Goal: Task Accomplishment & Management: Use online tool/utility

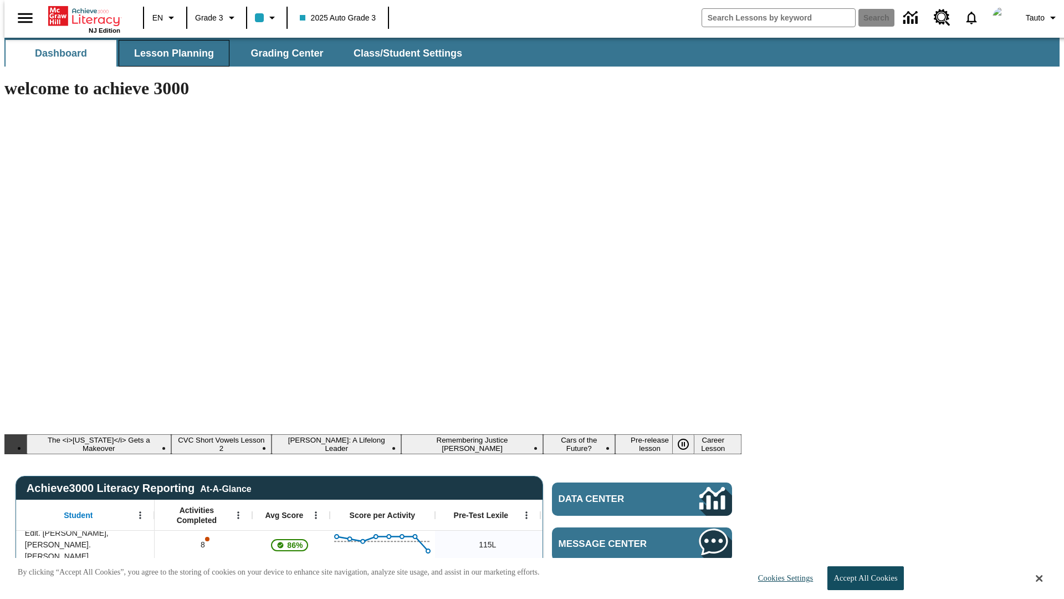
click at [170, 53] on span "Lesson Planning" at bounding box center [174, 53] width 80 height 13
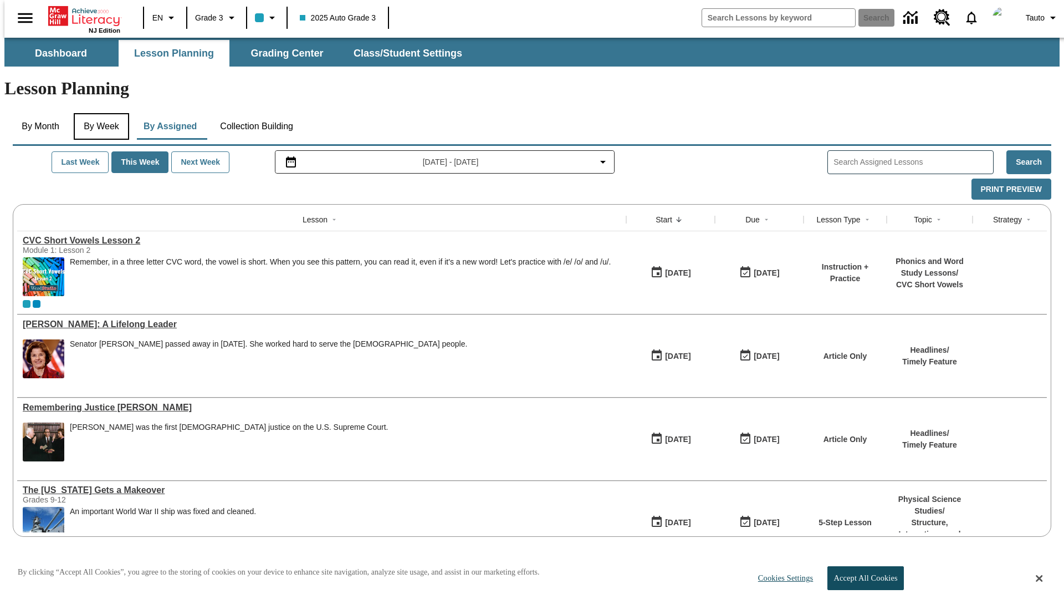
click at [99, 113] on button "By Week" at bounding box center [101, 126] width 55 height 27
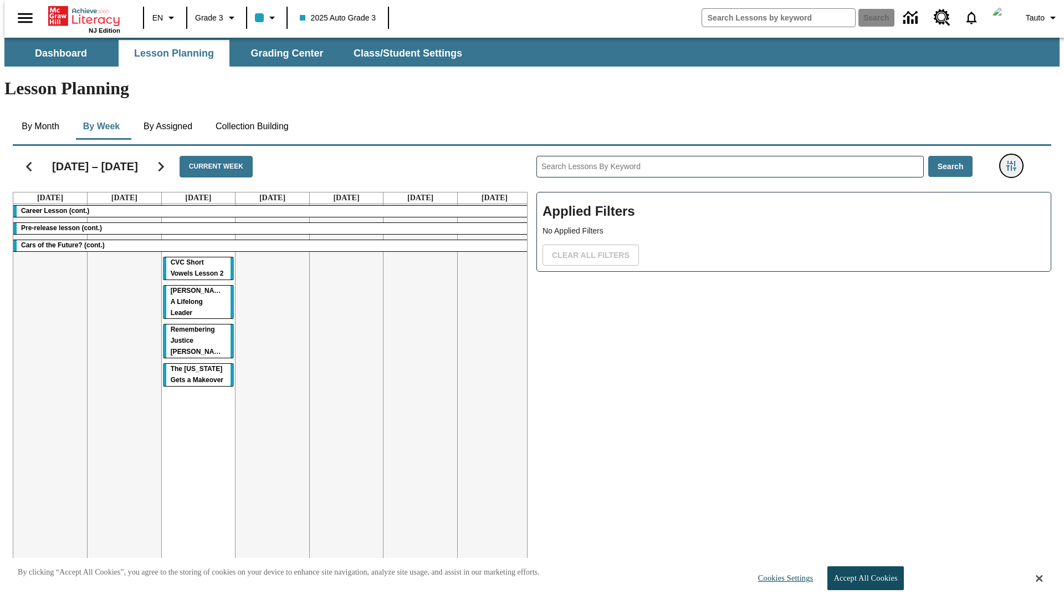
click at [1015, 161] on icon "Filters Side menu" at bounding box center [1011, 166] width 10 height 10
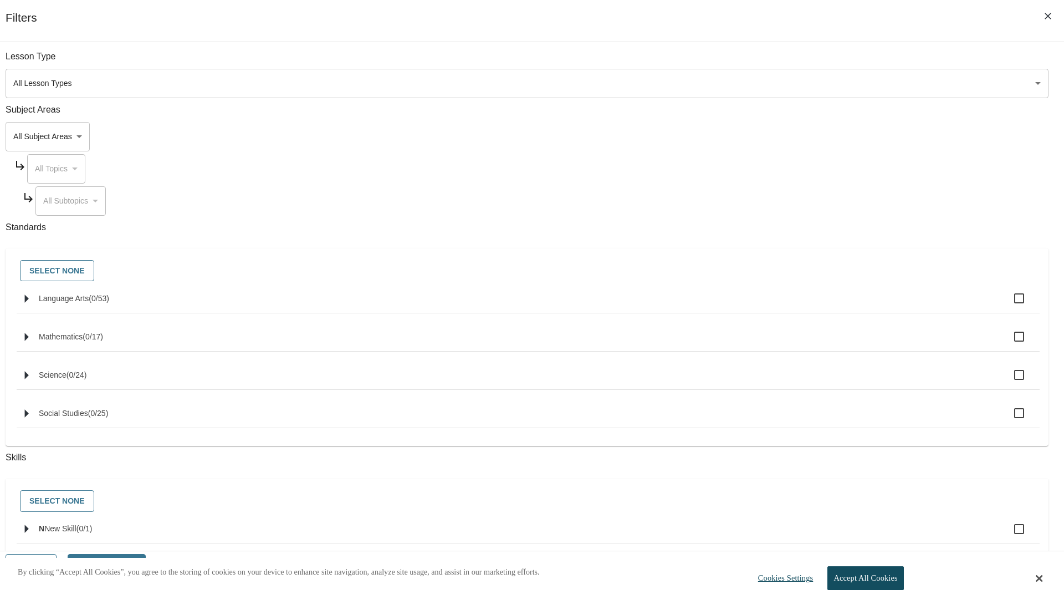
click at [798, 136] on body "Skip to main content NJ Edition EN Grade 3 2025 Auto Grade 3 Search 0 Tauto Das…" at bounding box center [531, 333] width 1055 height 591
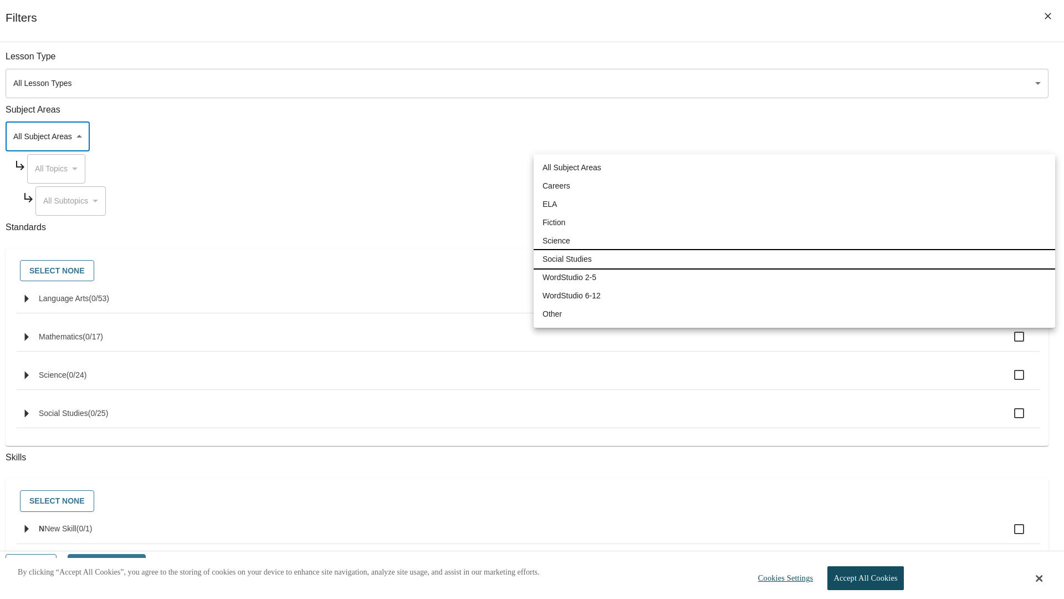
click at [794, 259] on li "Social Studies" at bounding box center [794, 259] width 521 height 18
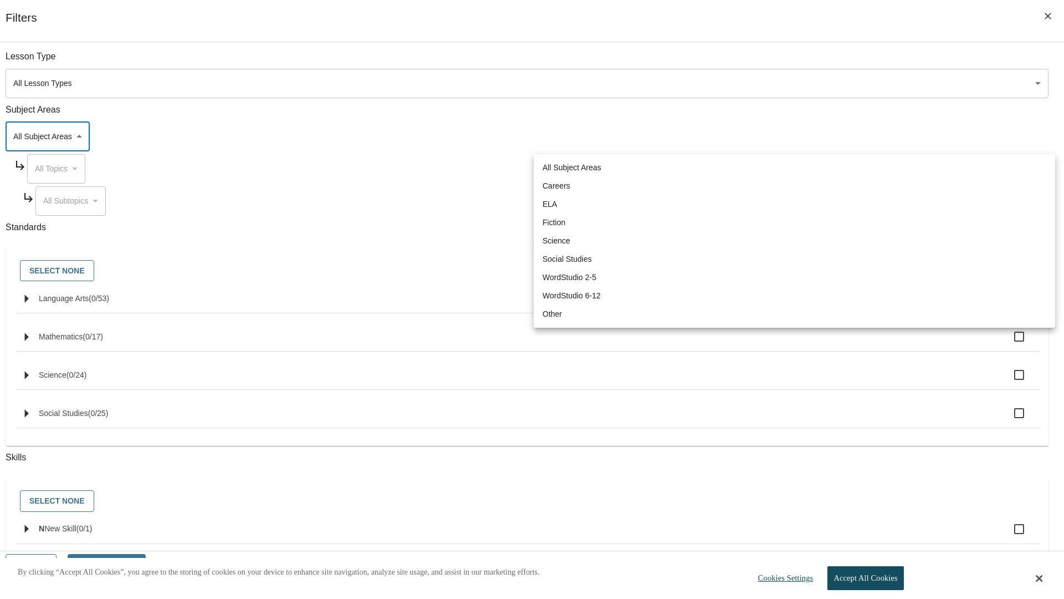
type input "3"
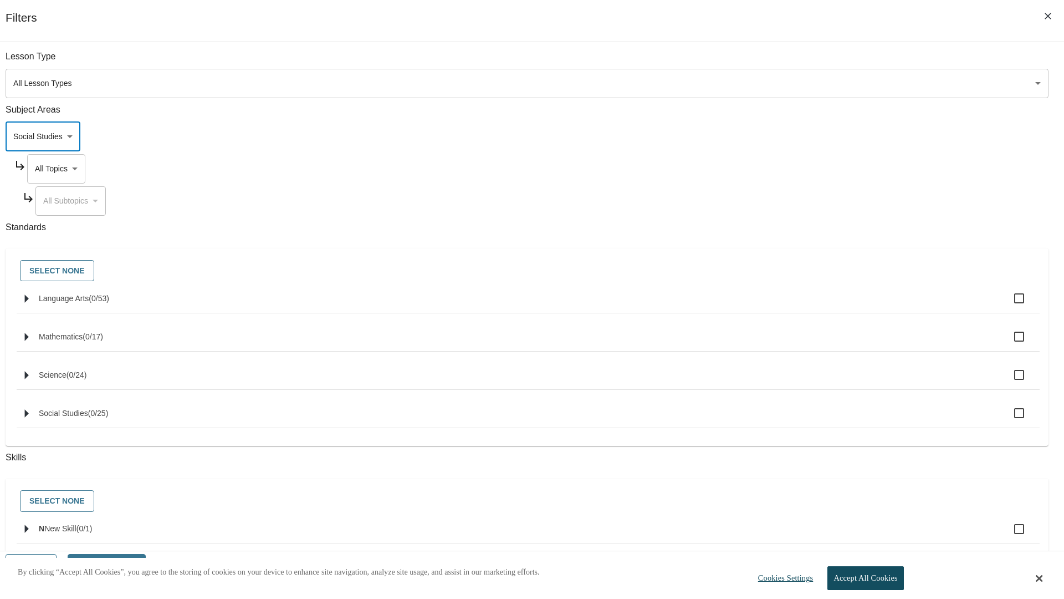
scroll to position [0, 1]
click at [808, 62] on body "Skip to main content NJ Edition EN Grade 3 2025 Auto Grade 3 Search 0 Tauto Das…" at bounding box center [531, 333] width 1055 height 591
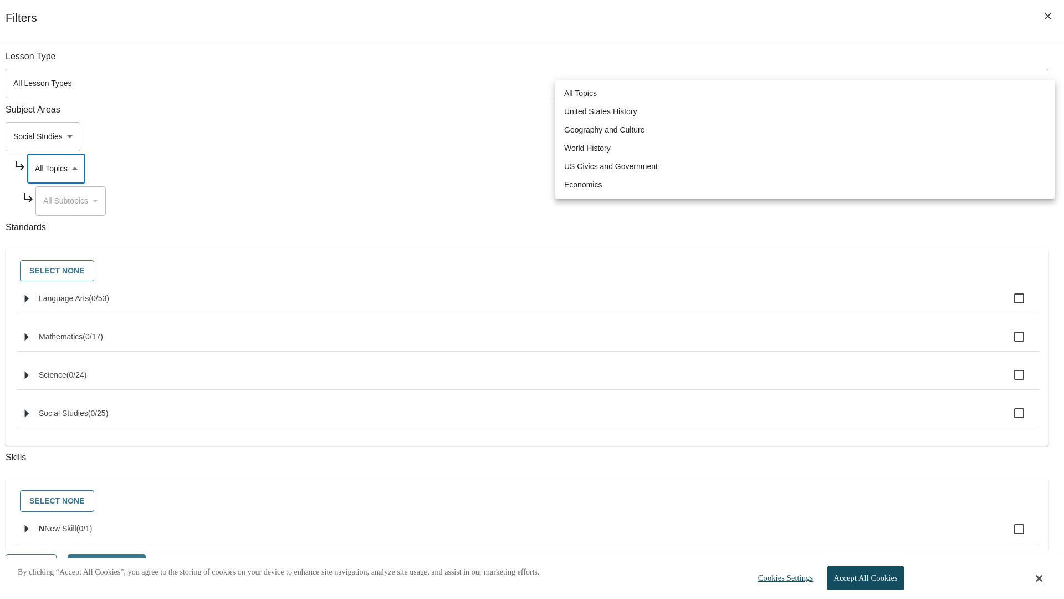
scroll to position [106, 1]
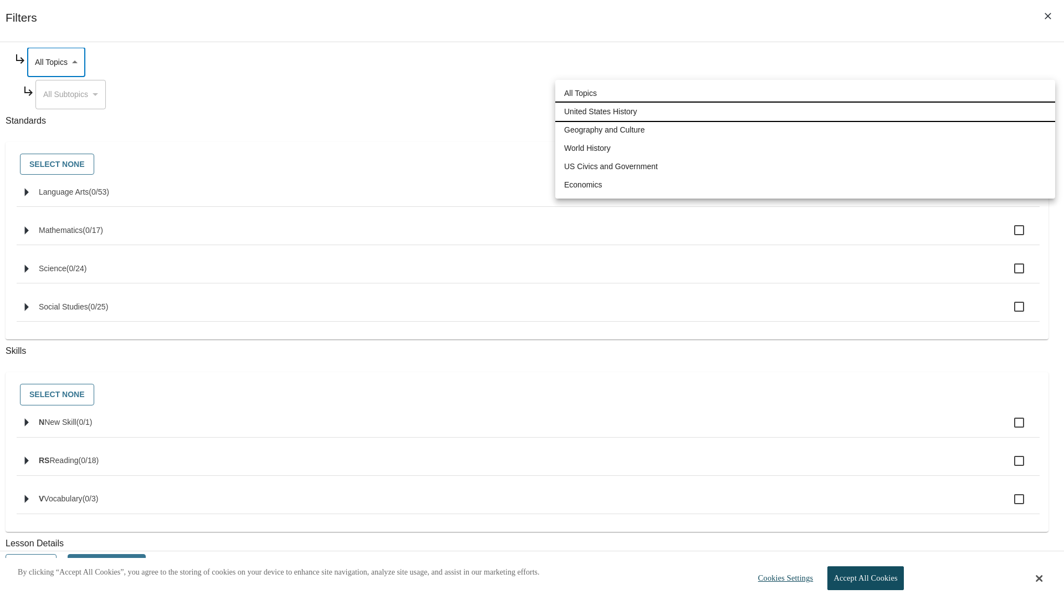
click at [805, 111] on li "United States History" at bounding box center [805, 112] width 500 height 18
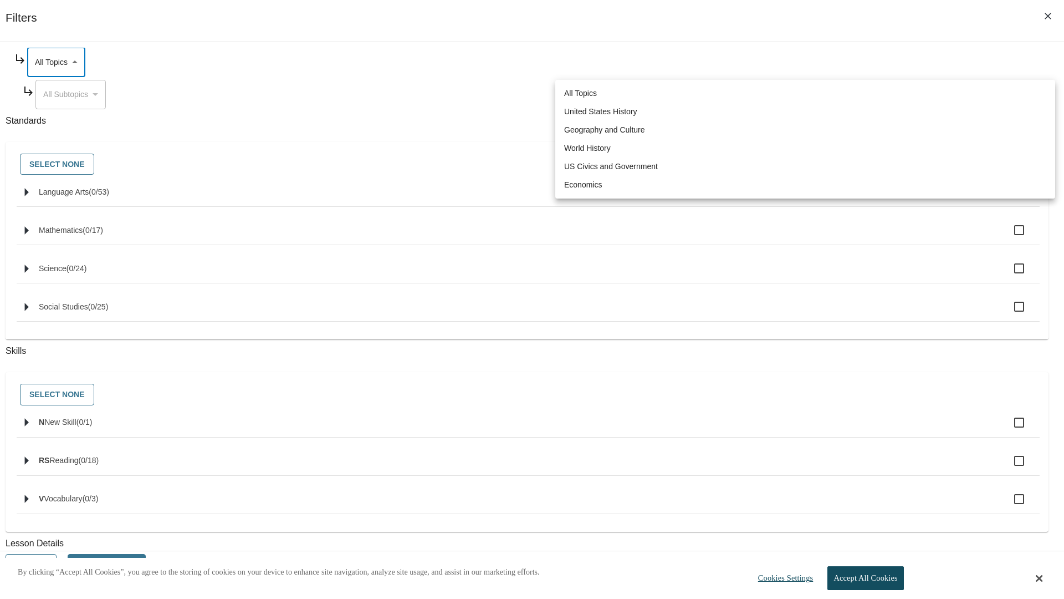
type input "184"
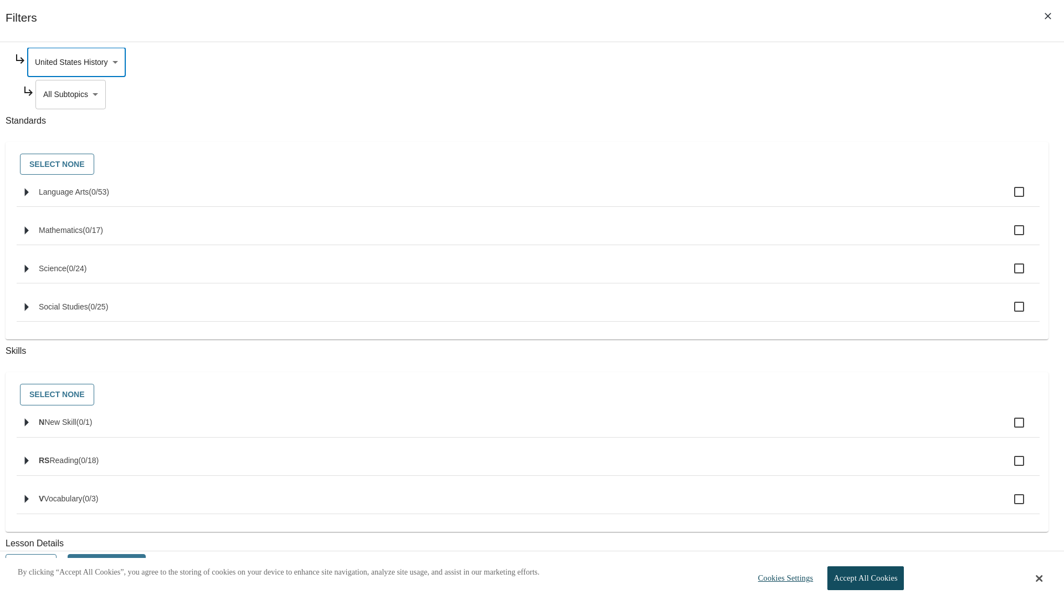
scroll to position [0, 1]
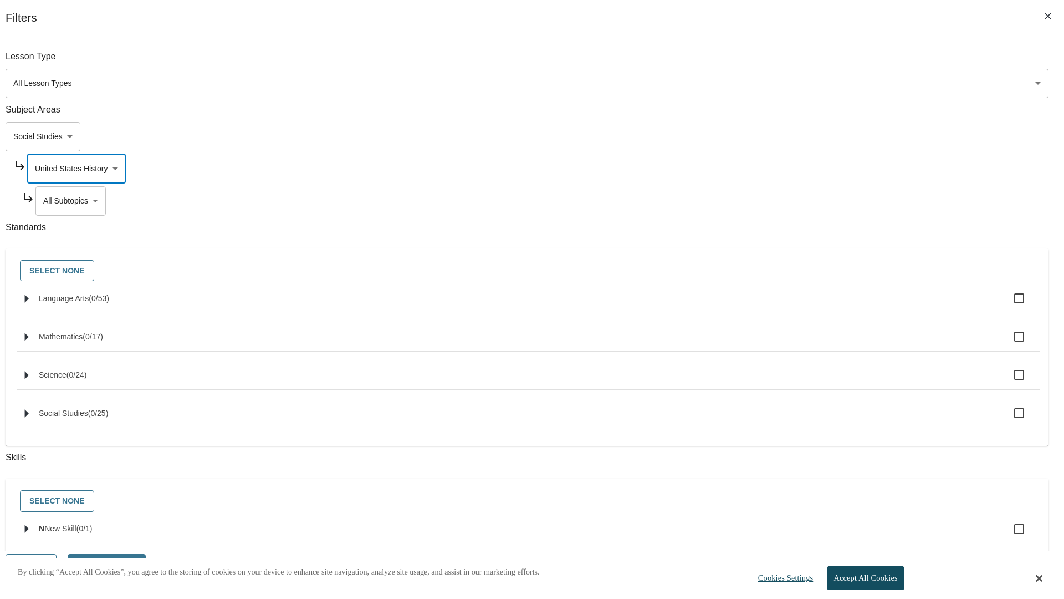
click at [812, 62] on body "Skip to main content NJ Edition EN Grade 3 2025 Auto Grade 3 Search 0 Tauto Das…" at bounding box center [531, 333] width 1055 height 591
click at [808, 62] on body "Skip to main content NJ Edition EN Grade 3 2025 Auto Grade 3 Search 0 Tauto Das…" at bounding box center [531, 333] width 1055 height 591
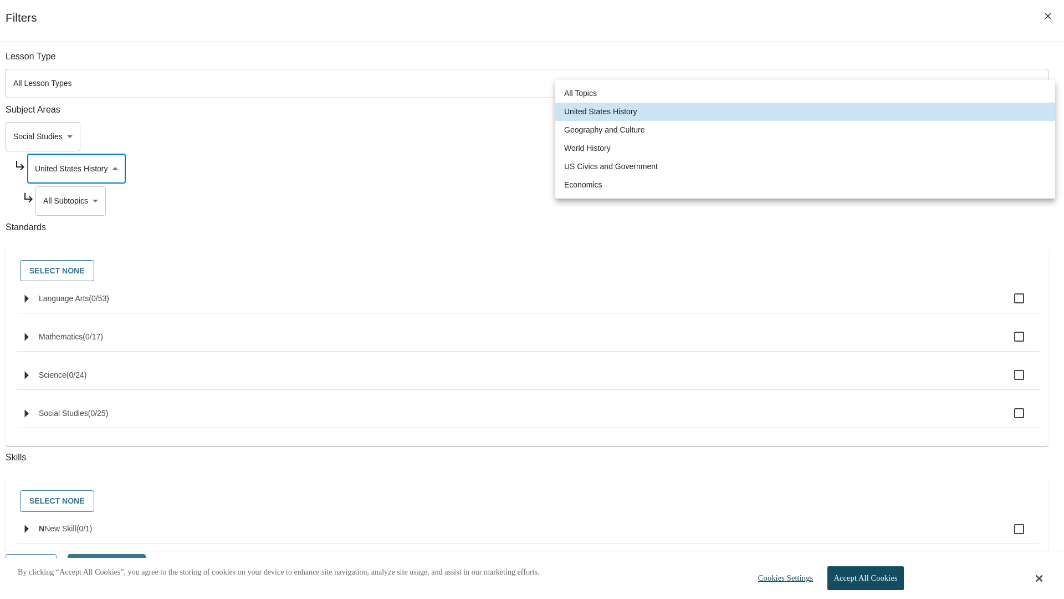
scroll to position [106, 1]
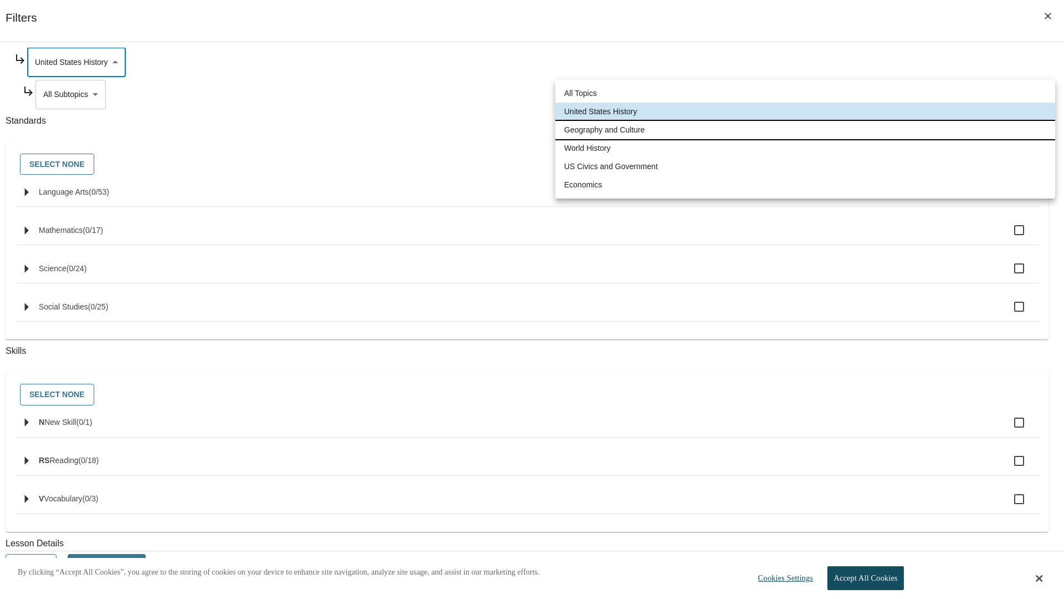
click at [805, 130] on li "Geography and Culture" at bounding box center [805, 130] width 500 height 18
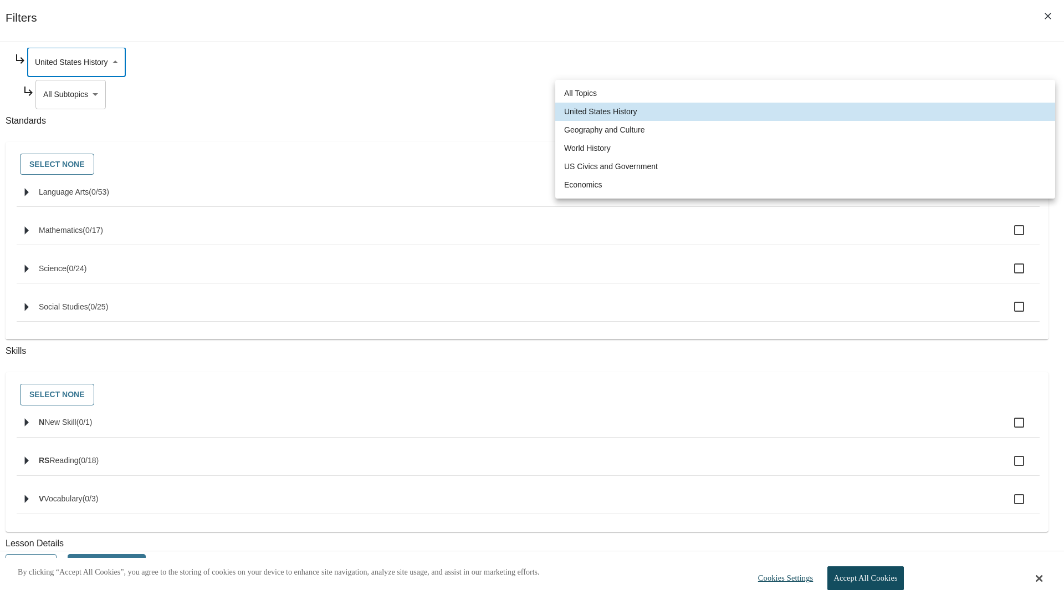
type input "186"
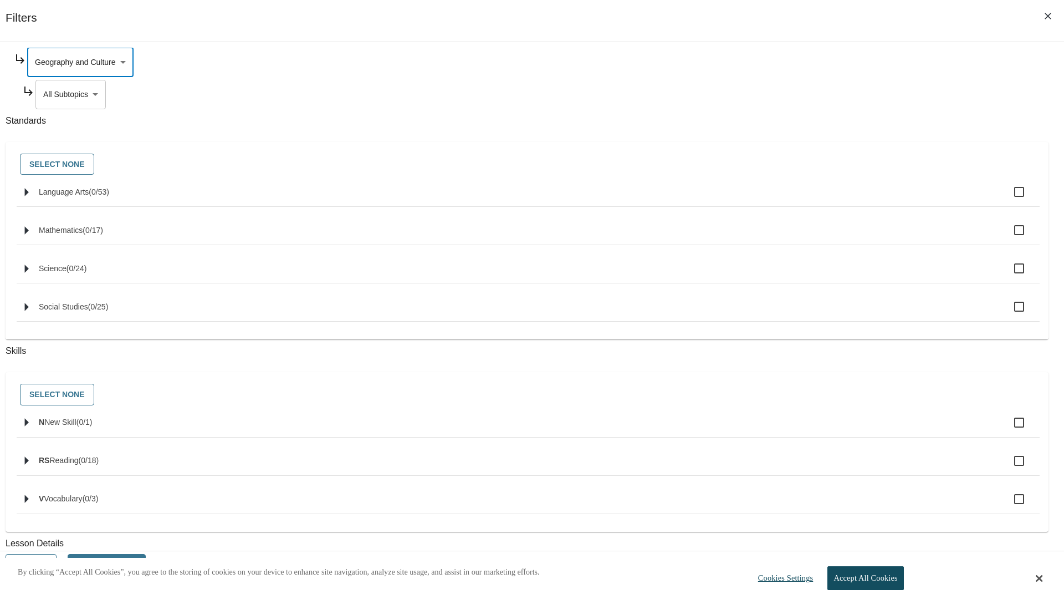
click at [812, 201] on body "Skip to main content NJ Edition EN Grade 3 2025 Auto Grade 3 Search 0 Tauto Das…" at bounding box center [531, 333] width 1055 height 591
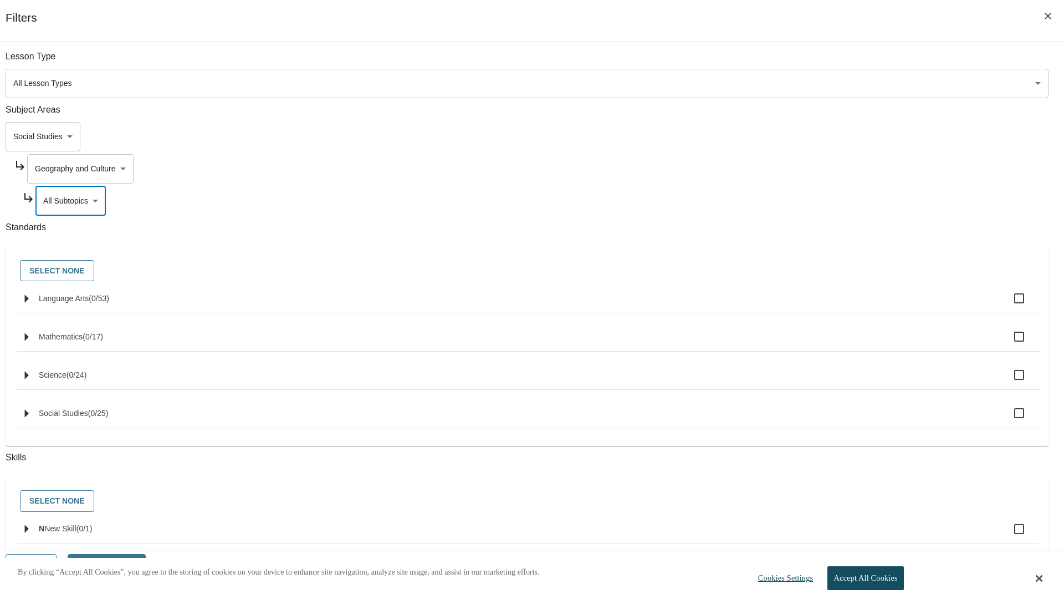
scroll to position [0, 1]
click at [808, 62] on body "Skip to main content NJ Edition EN Grade 3 2025 Auto Grade 3 Search 0 Tauto Das…" at bounding box center [531, 333] width 1055 height 591
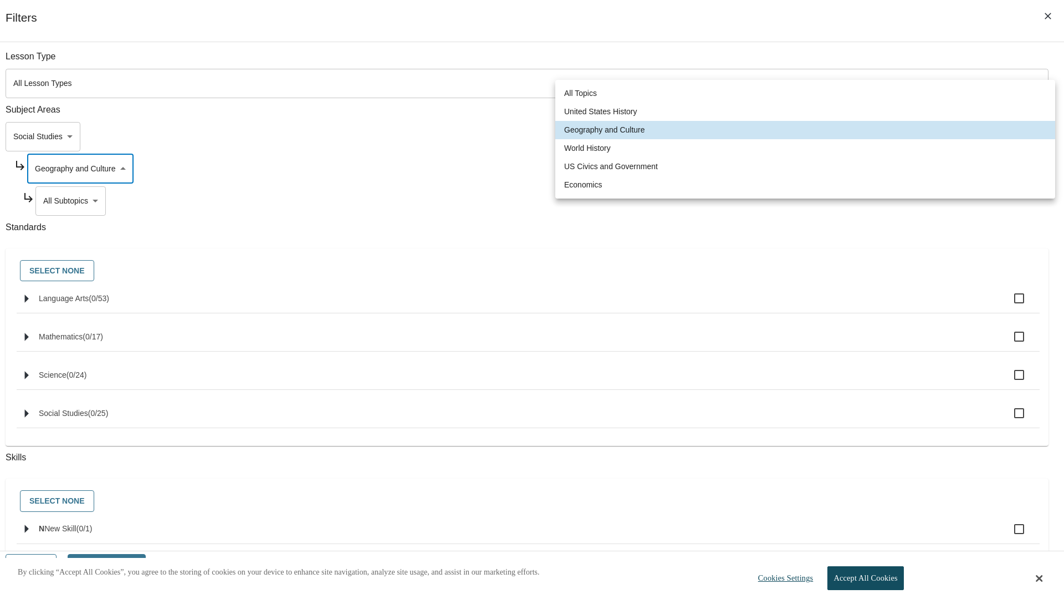
scroll to position [106, 1]
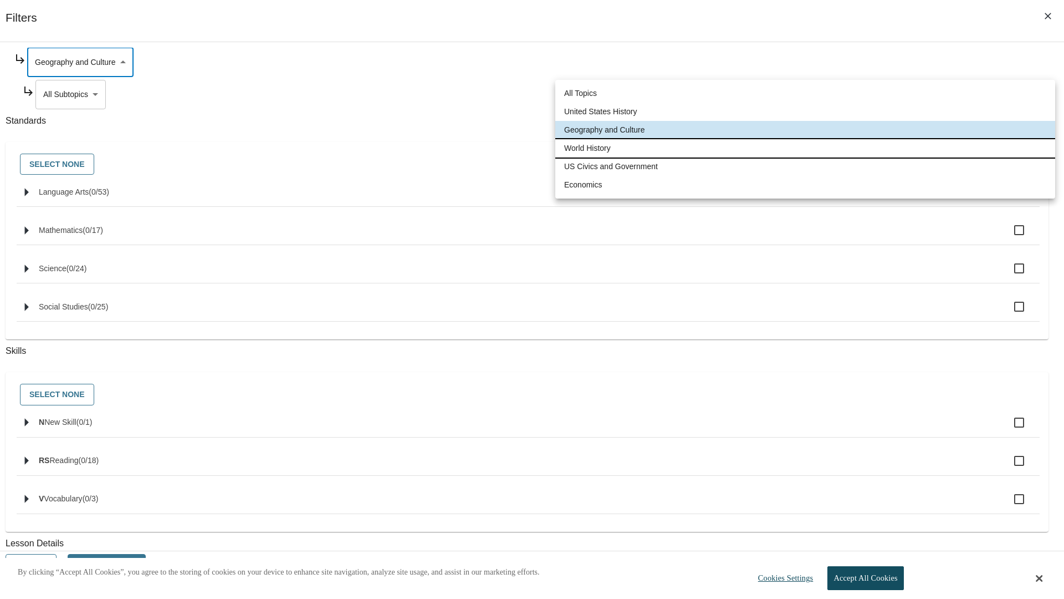
click at [805, 148] on li "World History" at bounding box center [805, 148] width 500 height 18
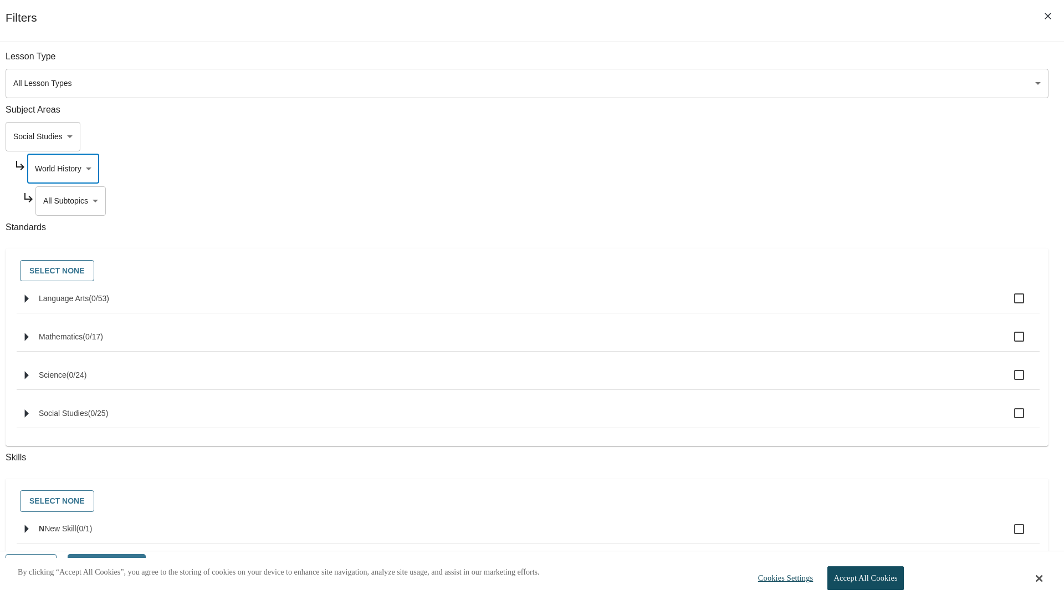
click at [812, 62] on body "Skip to main content NJ Edition EN Grade 3 2025 Auto Grade 3 Search 0 Tauto Das…" at bounding box center [531, 333] width 1055 height 591
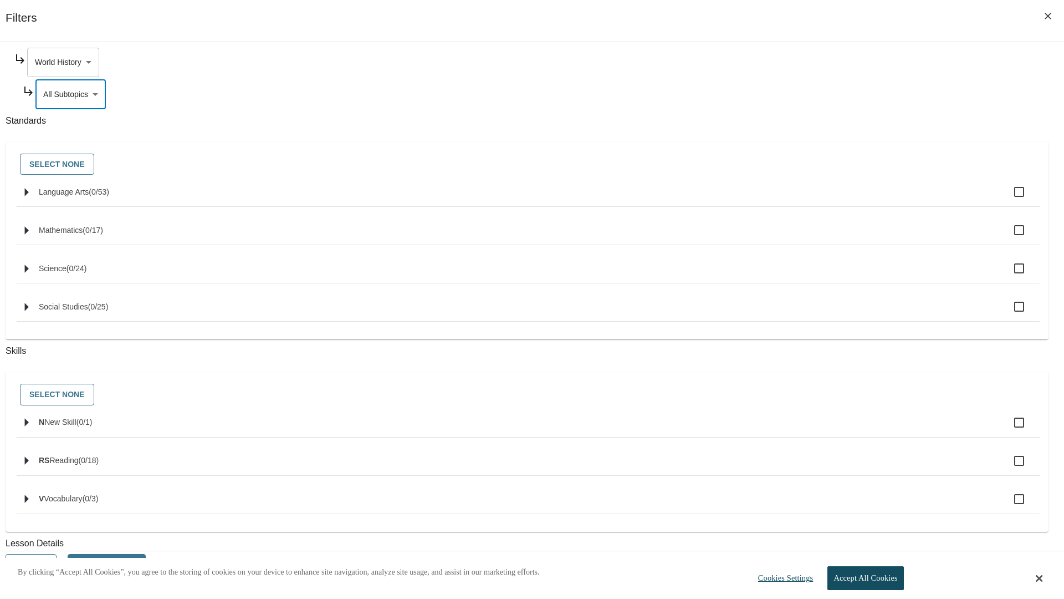
click at [808, 62] on body "Skip to main content NJ Edition EN Grade 3 2025 Auto Grade 3 Search 0 Tauto Das…" at bounding box center [531, 333] width 1055 height 591
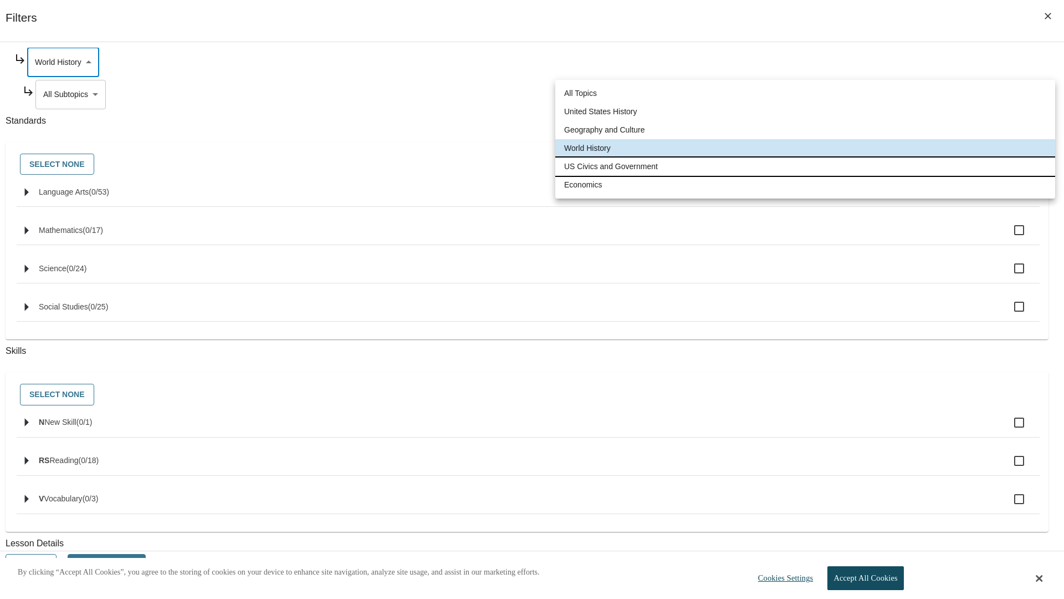
click at [805, 166] on li "US Civics and Government" at bounding box center [805, 166] width 500 height 18
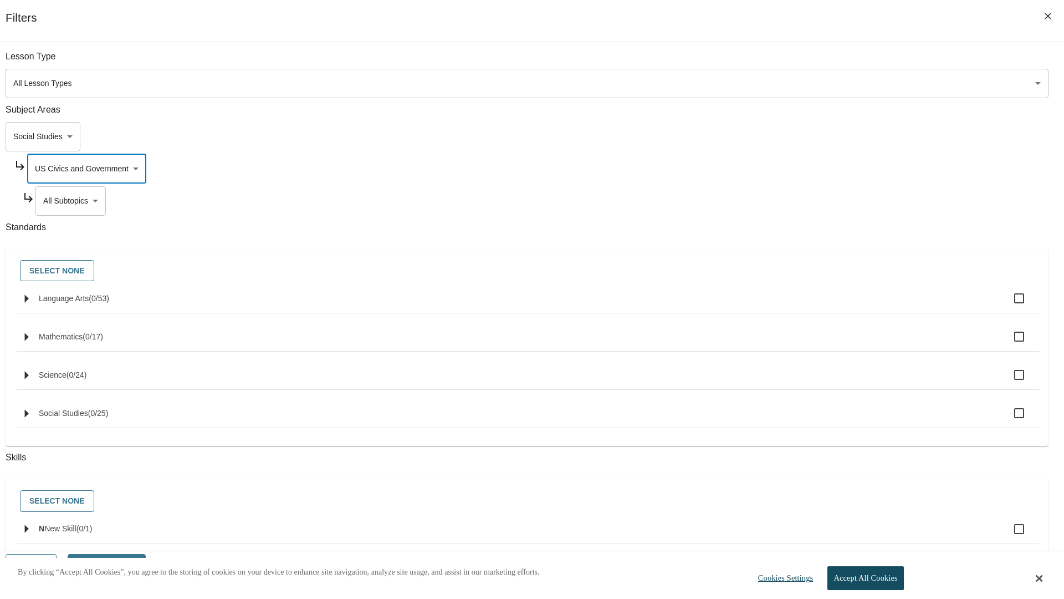
scroll to position [139, 1]
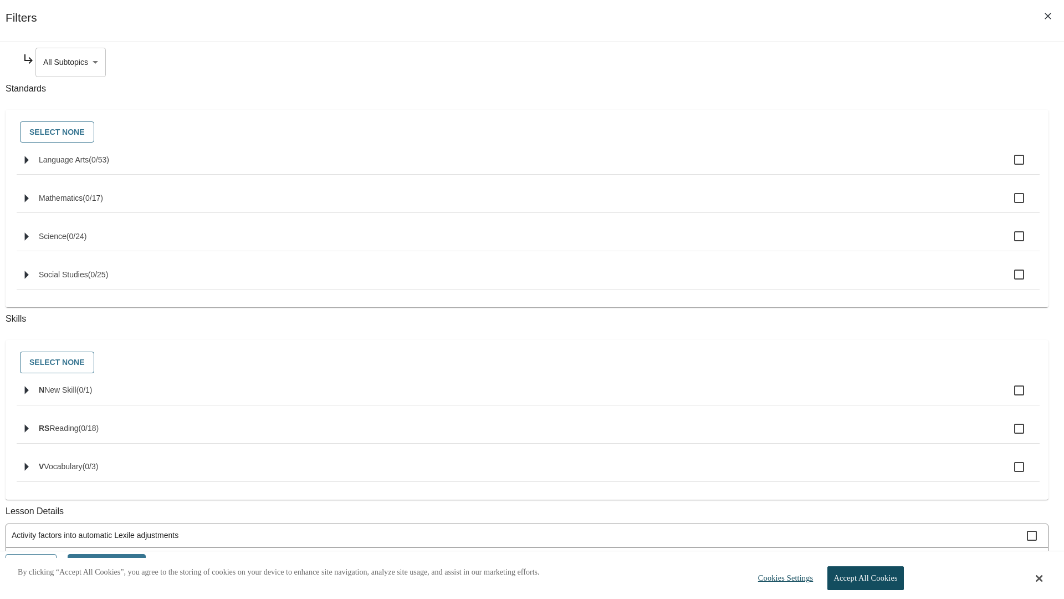
click at [812, 62] on body "Skip to main content NJ Edition EN Grade 3 2025 Auto Grade 3 Search 0 Tauto Das…" at bounding box center [531, 333] width 1055 height 591
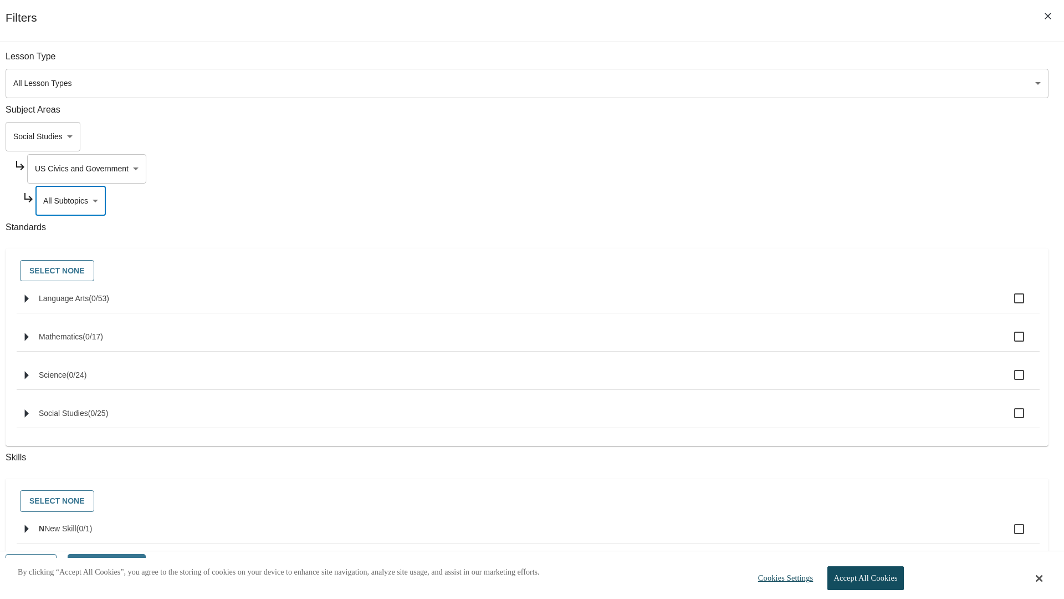
scroll to position [106, 1]
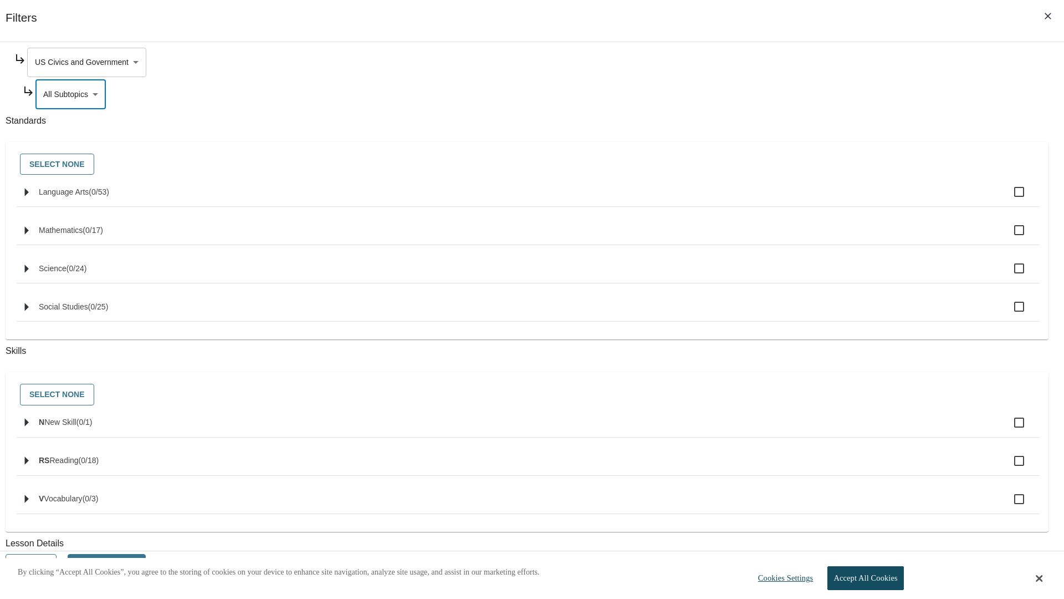
click at [808, 62] on body "Skip to main content NJ Edition EN Grade 3 2025 Auto Grade 3 Search 0 Tauto Das…" at bounding box center [531, 333] width 1055 height 591
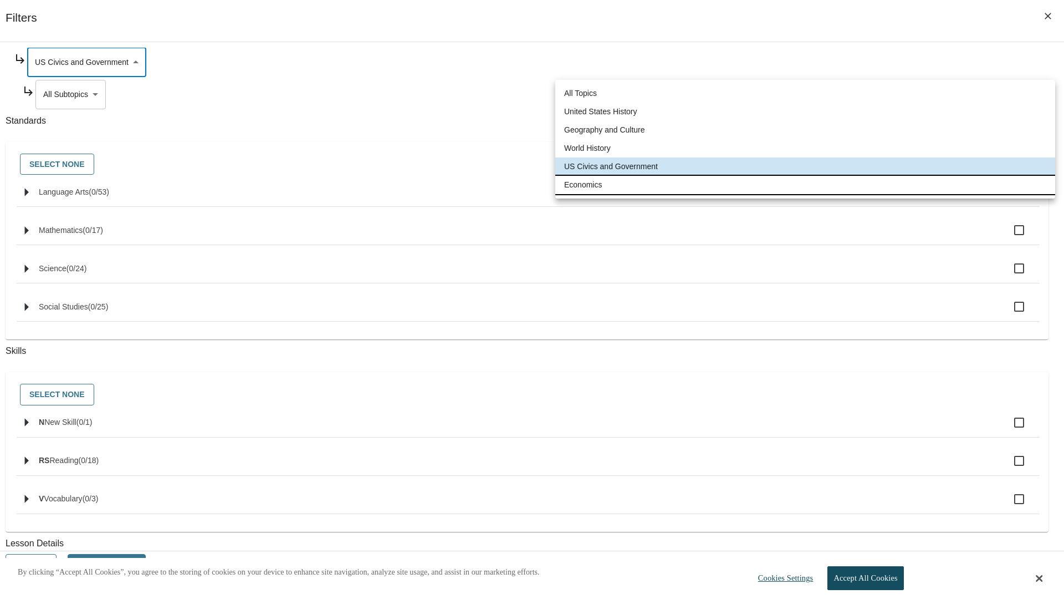
click at [805, 185] on li "Economics" at bounding box center [805, 185] width 500 height 18
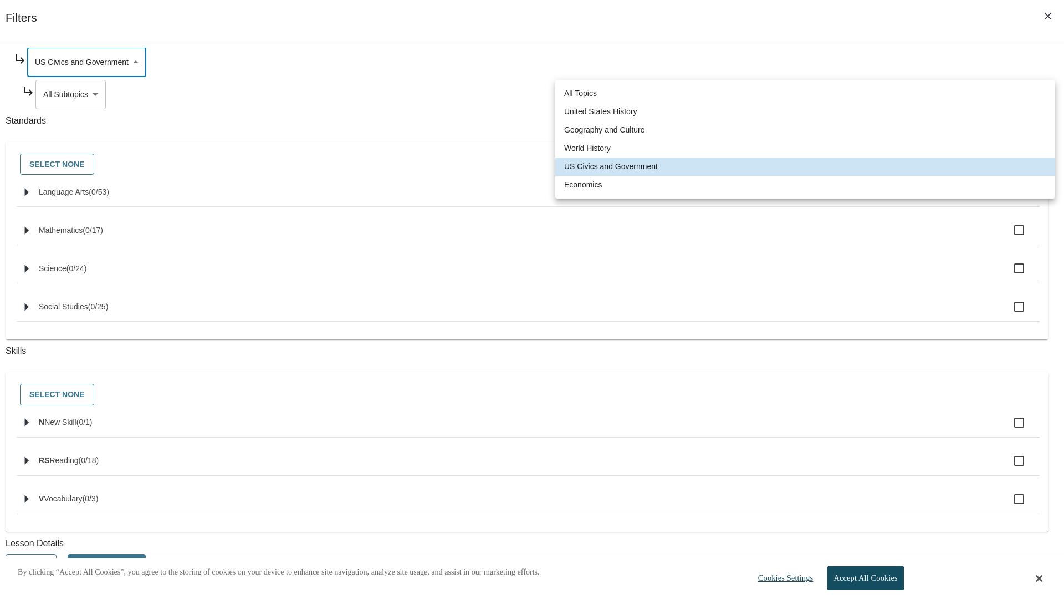
type input "195"
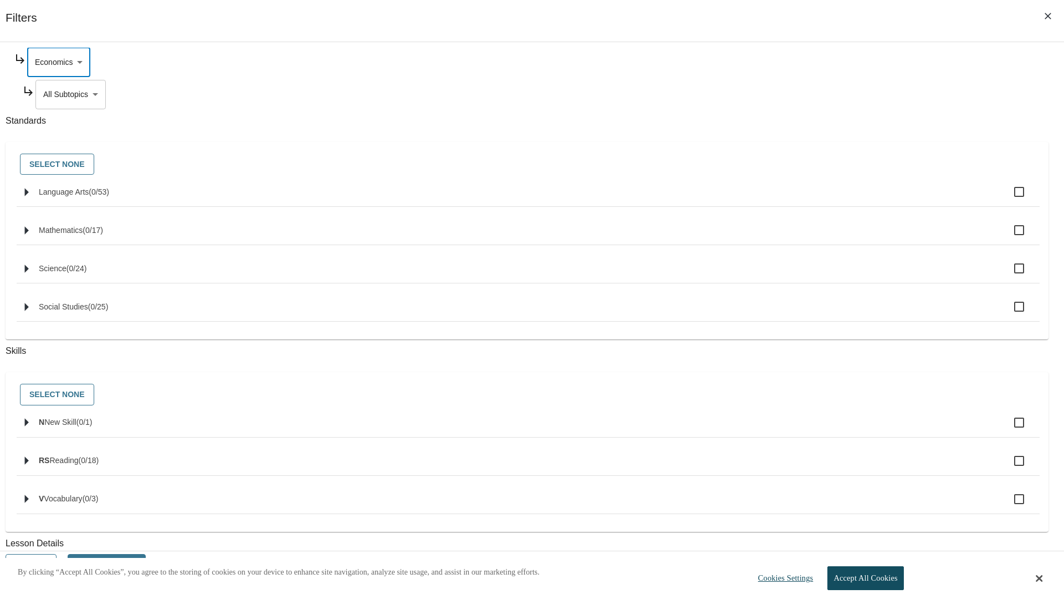
scroll to position [0, 1]
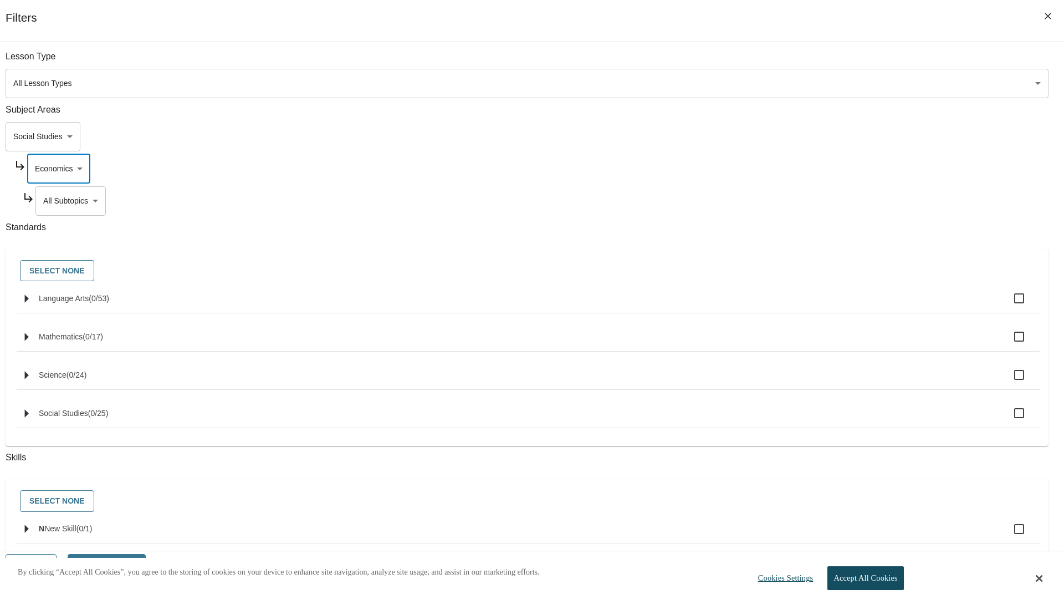
click at [812, 62] on body "Skip to main content NJ Edition EN Grade 3 2025 Auto Grade 3 Search 0 Tauto Das…" at bounding box center [531, 333] width 1055 height 591
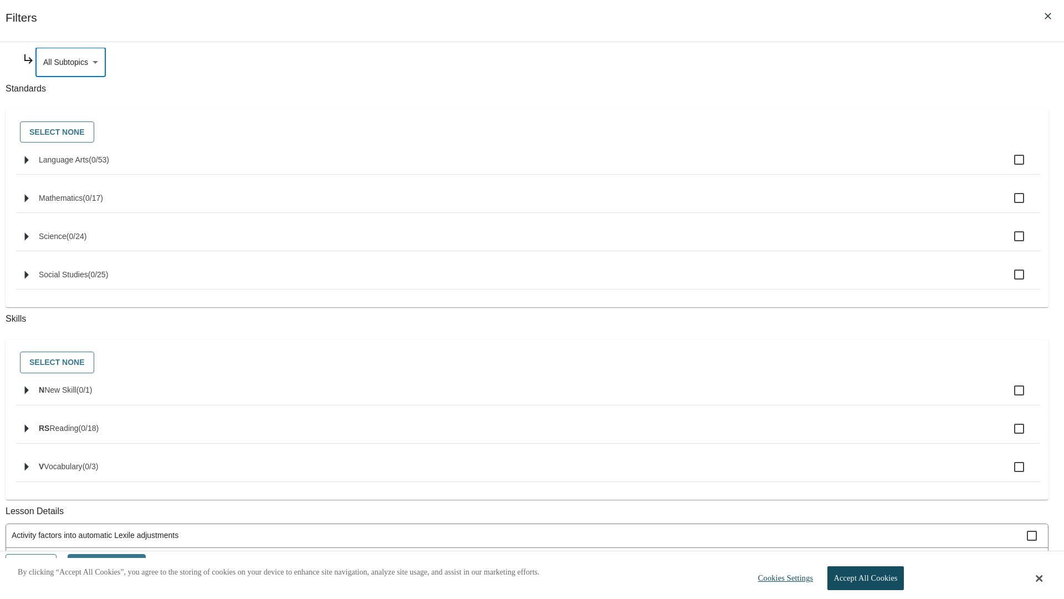
scroll to position [0, 0]
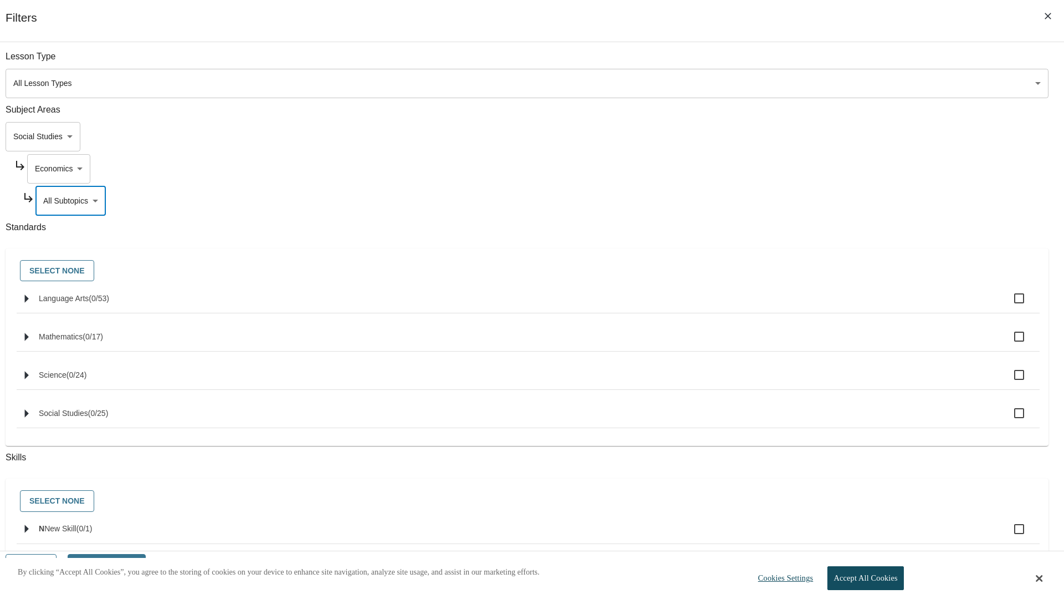
click at [798, 136] on body "Skip to main content NJ Edition EN Grade 3 2025 Auto Grade 3 Search 0 Tauto Das…" at bounding box center [531, 333] width 1055 height 591
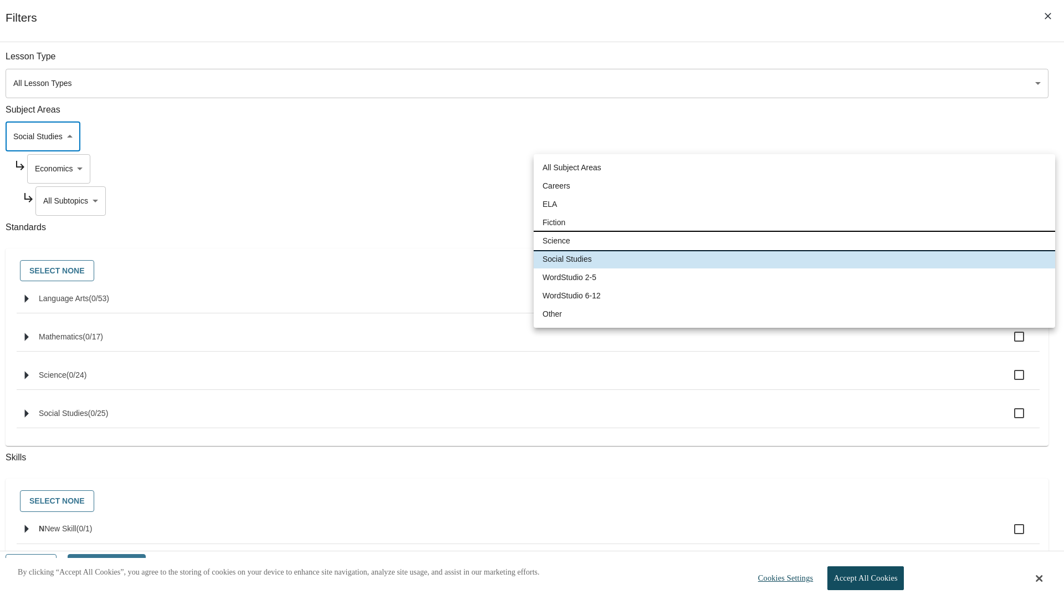
click at [794, 241] on li "Science" at bounding box center [794, 241] width 521 height 18
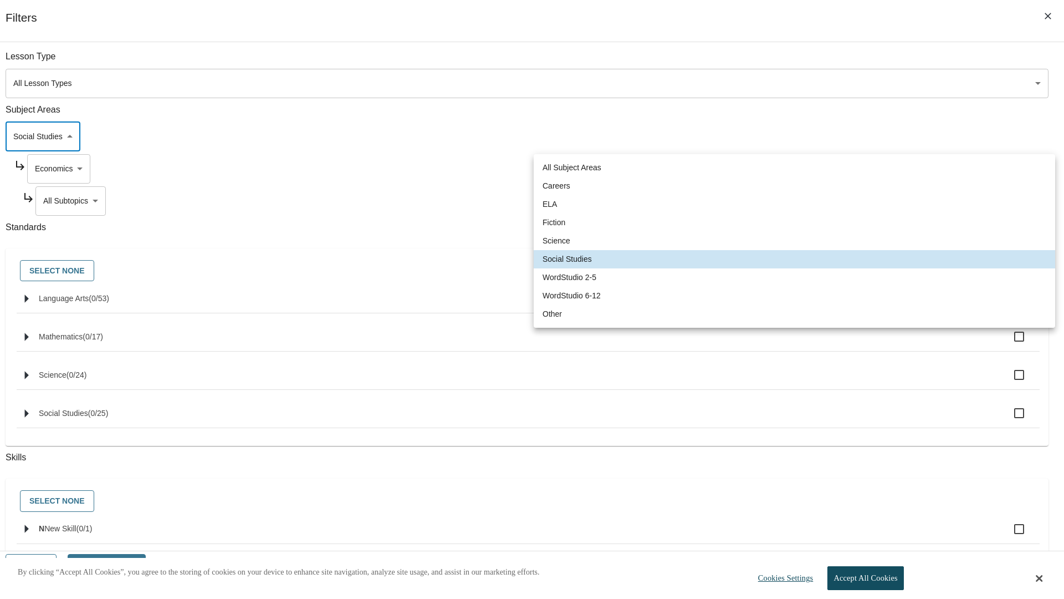
type input "2"
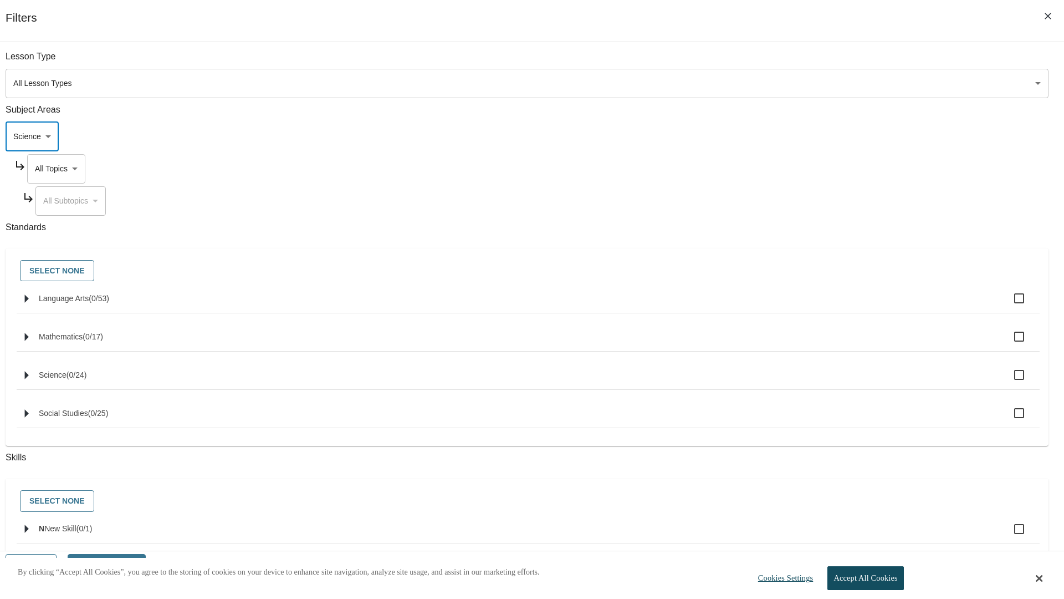
scroll to position [0, 1]
click at [808, 62] on body "Skip to main content NJ Edition EN Grade 3 2025 Auto Grade 3 Search 0 Tauto Das…" at bounding box center [531, 333] width 1055 height 591
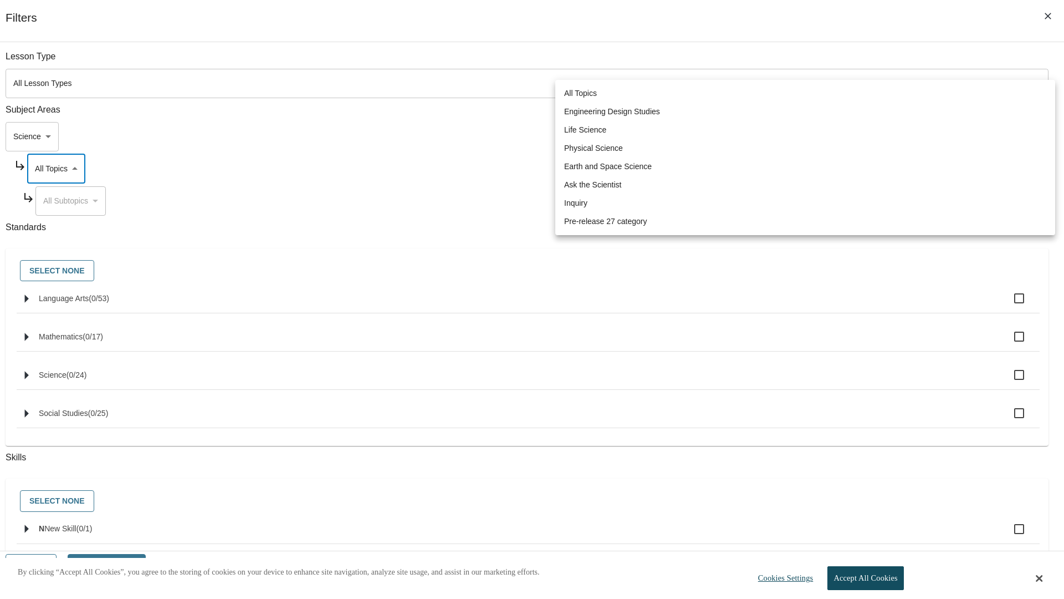
scroll to position [106, 1]
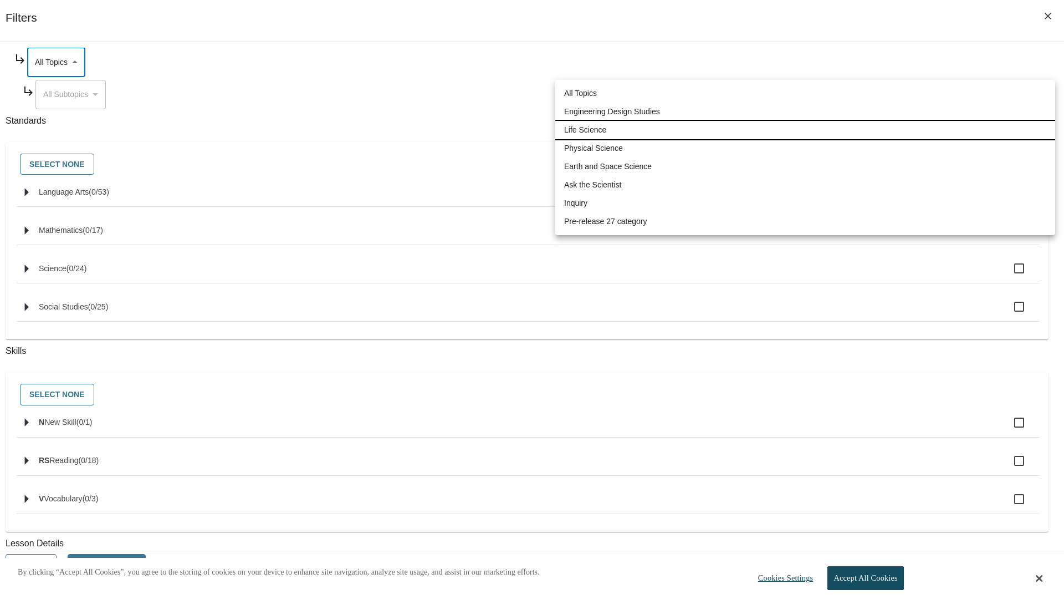
click at [805, 130] on li "Life Science" at bounding box center [805, 130] width 500 height 18
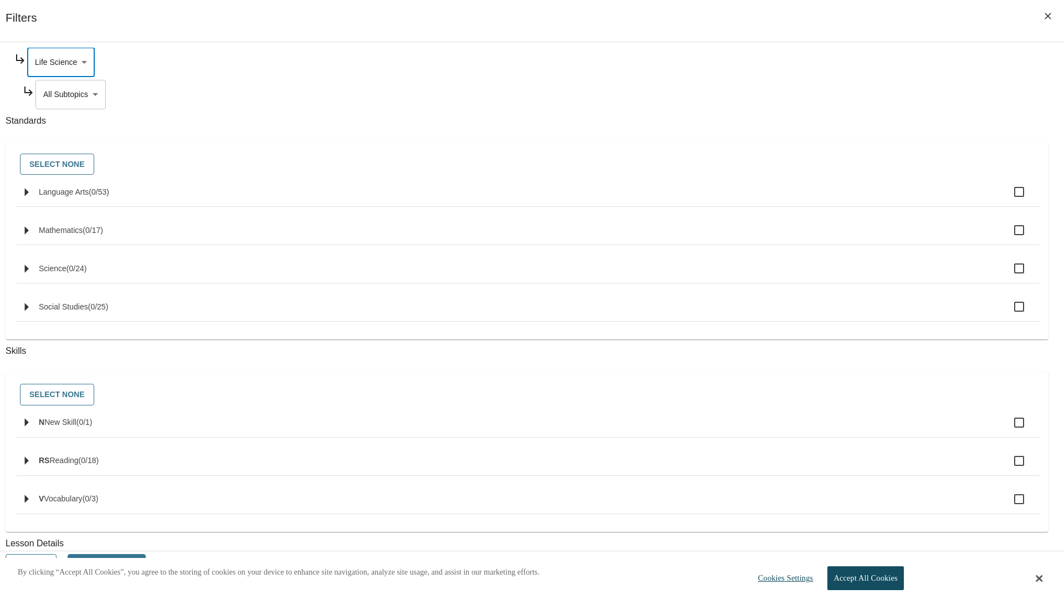
scroll to position [0, 1]
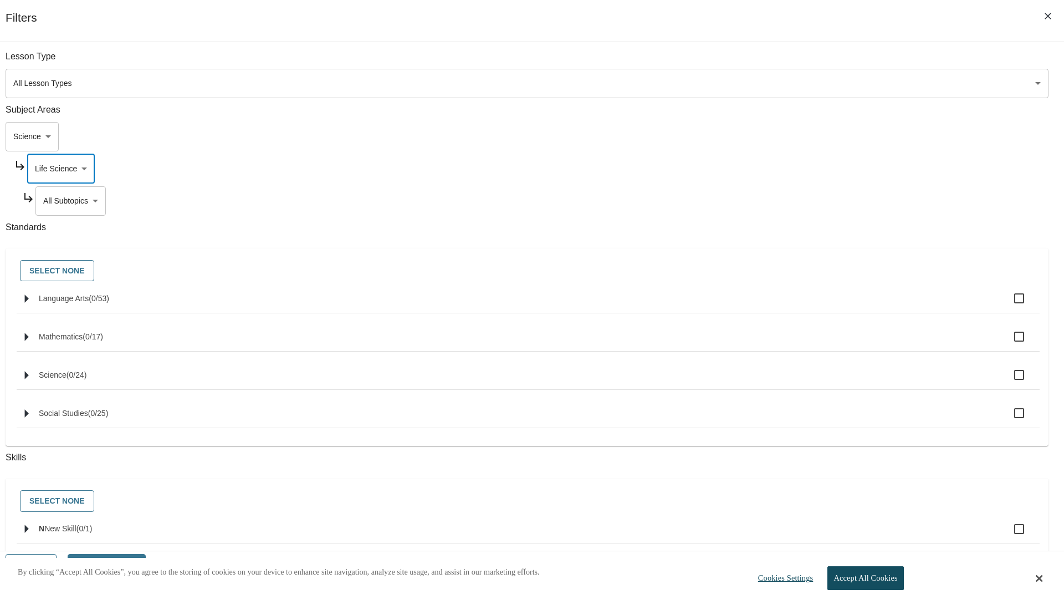
click at [812, 62] on body "Skip to main content NJ Edition EN Grade 3 2025 Auto Grade 3 Search 0 Tauto Das…" at bounding box center [531, 333] width 1055 height 591
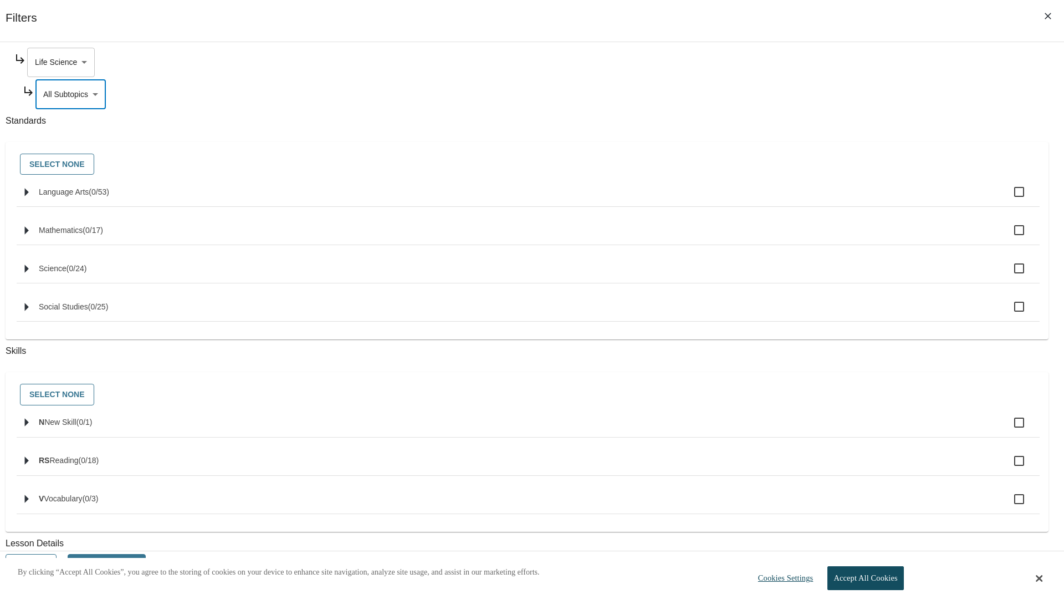
click at [808, 62] on body "Skip to main content NJ Edition EN Grade 3 2025 Auto Grade 3 Search 0 Tauto Das…" at bounding box center [531, 333] width 1055 height 591
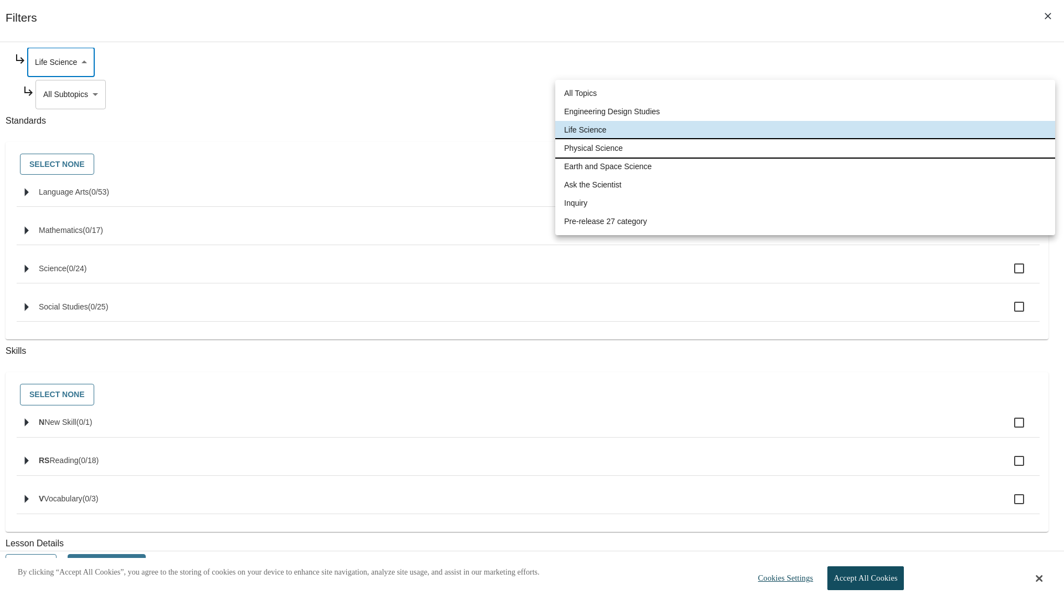
click at [805, 148] on li "Physical Science" at bounding box center [805, 148] width 500 height 18
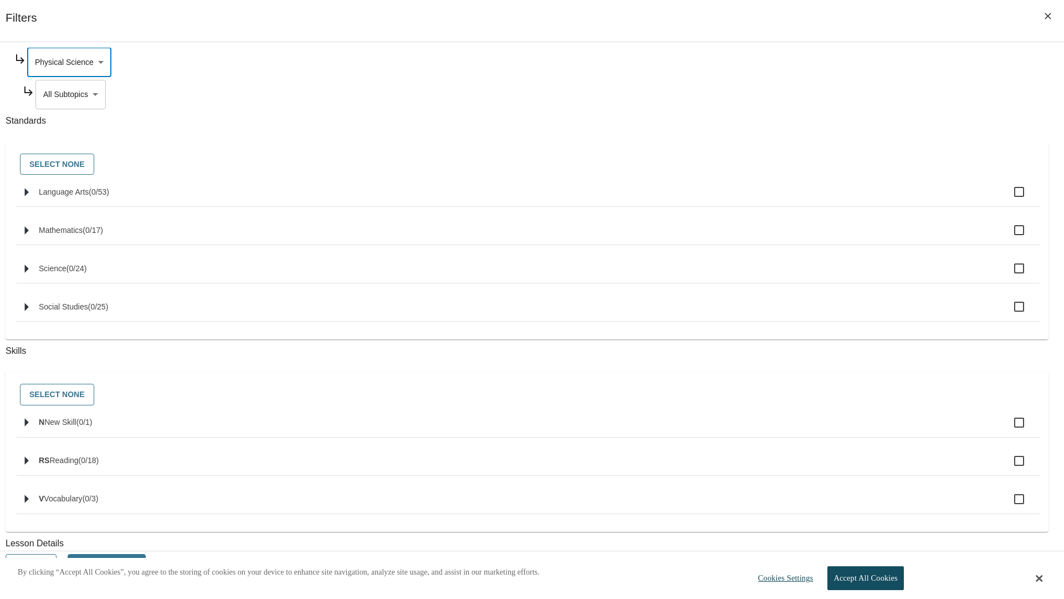
scroll to position [0, 1]
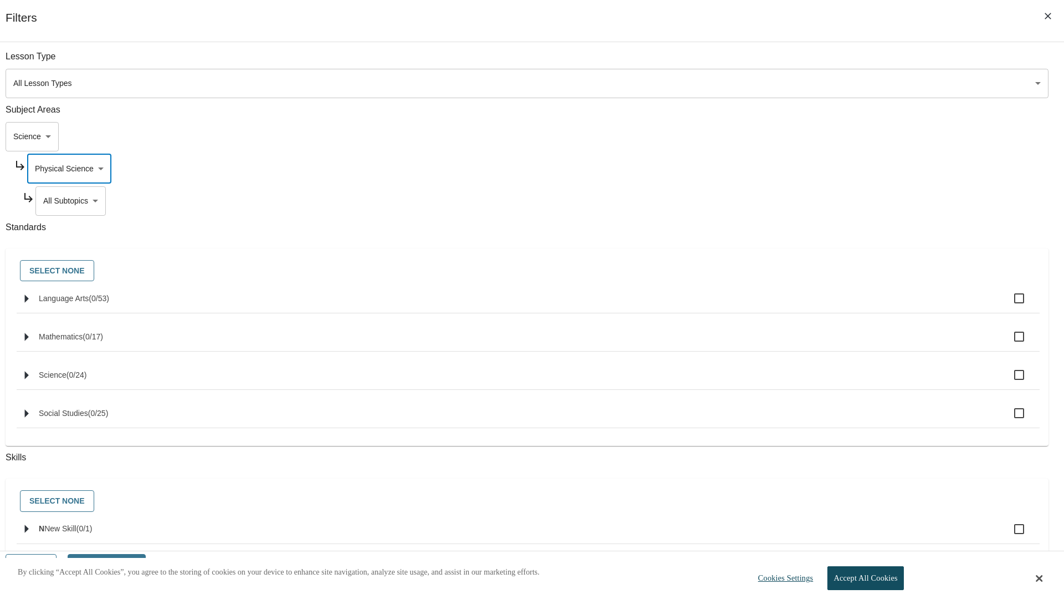
click at [812, 62] on body "Skip to main content NJ Edition EN Grade 3 2025 Auto Grade 3 Search 0 Tauto Das…" at bounding box center [531, 333] width 1055 height 591
click at [808, 168] on body "Skip to main content NJ Edition EN Grade 3 2025 Auto Grade 3 Search 0 Tauto Das…" at bounding box center [531, 333] width 1055 height 591
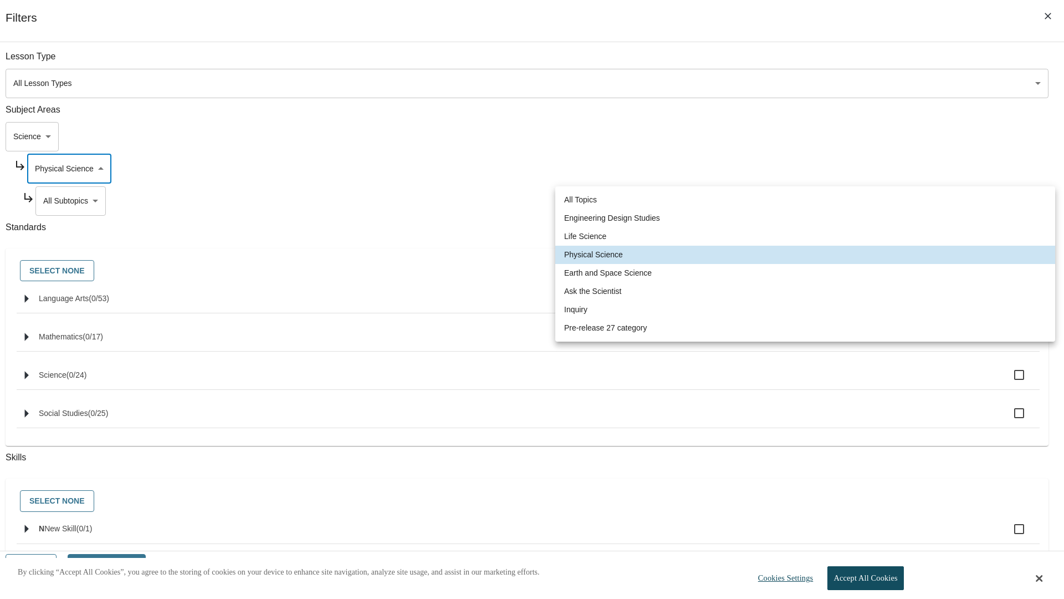
scroll to position [0, 1]
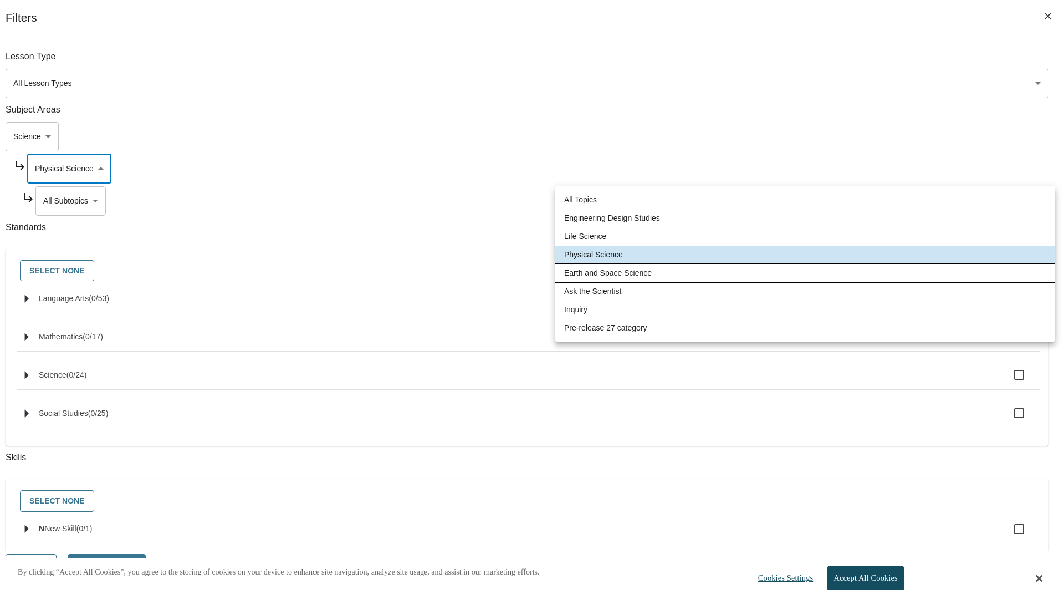
click at [805, 273] on li "Earth and Space Science" at bounding box center [805, 273] width 500 height 18
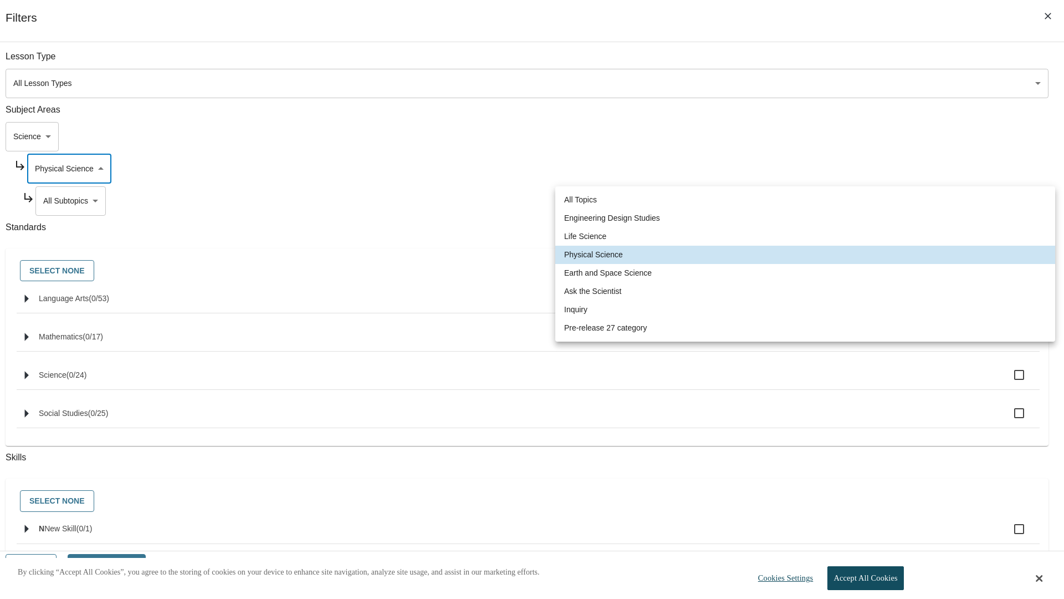
type input "192"
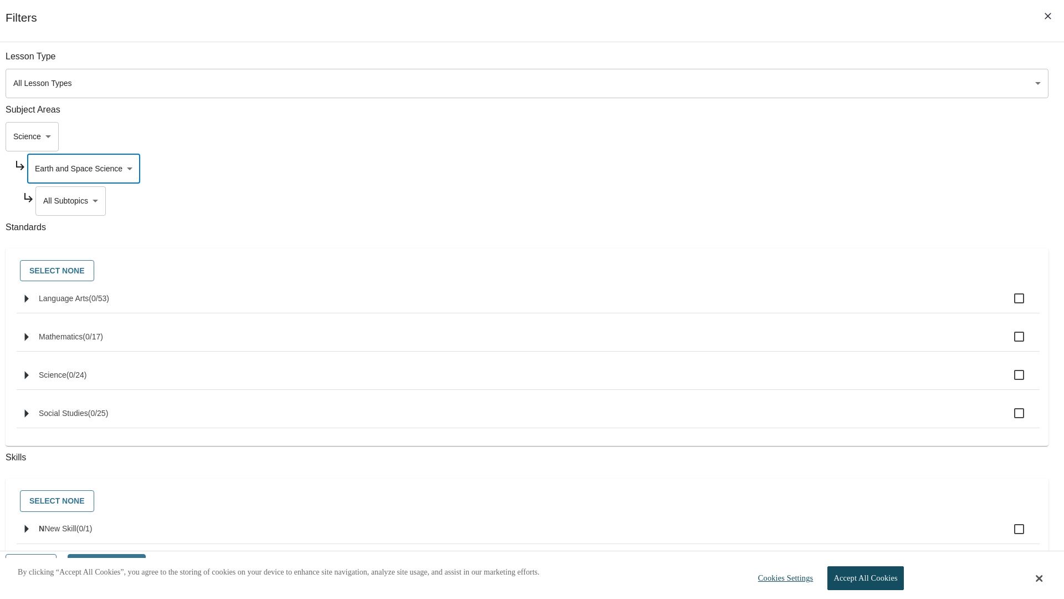
click at [812, 62] on body "Skip to main content NJ Edition EN Grade 3 2025 Auto Grade 3 Search 0 Tauto Das…" at bounding box center [531, 333] width 1055 height 591
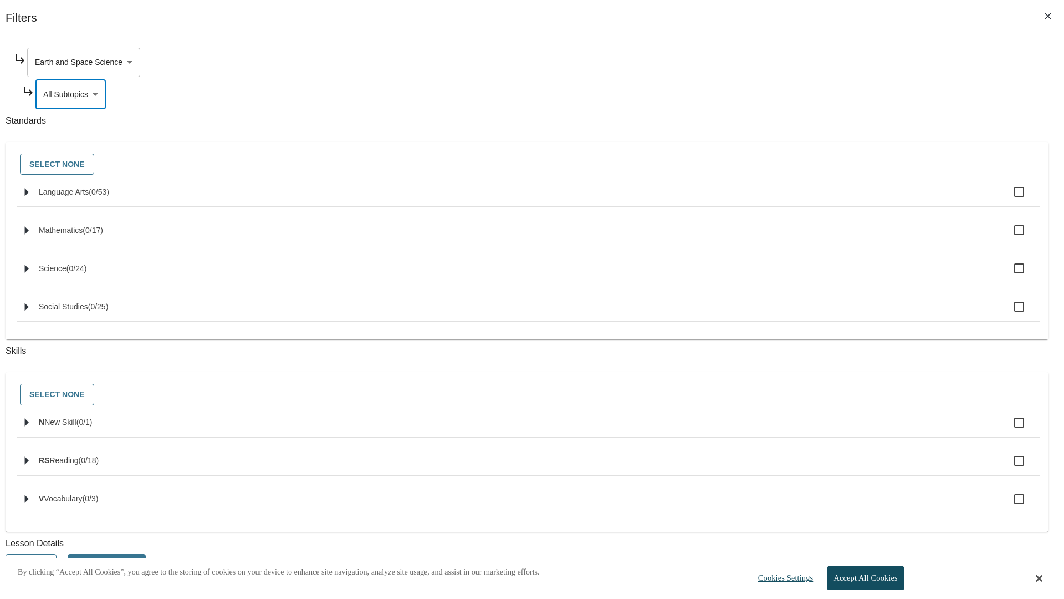
click at [808, 62] on body "Skip to main content NJ Edition EN Grade 3 2025 Auto Grade 3 Search 0 Tauto Das…" at bounding box center [531, 333] width 1055 height 591
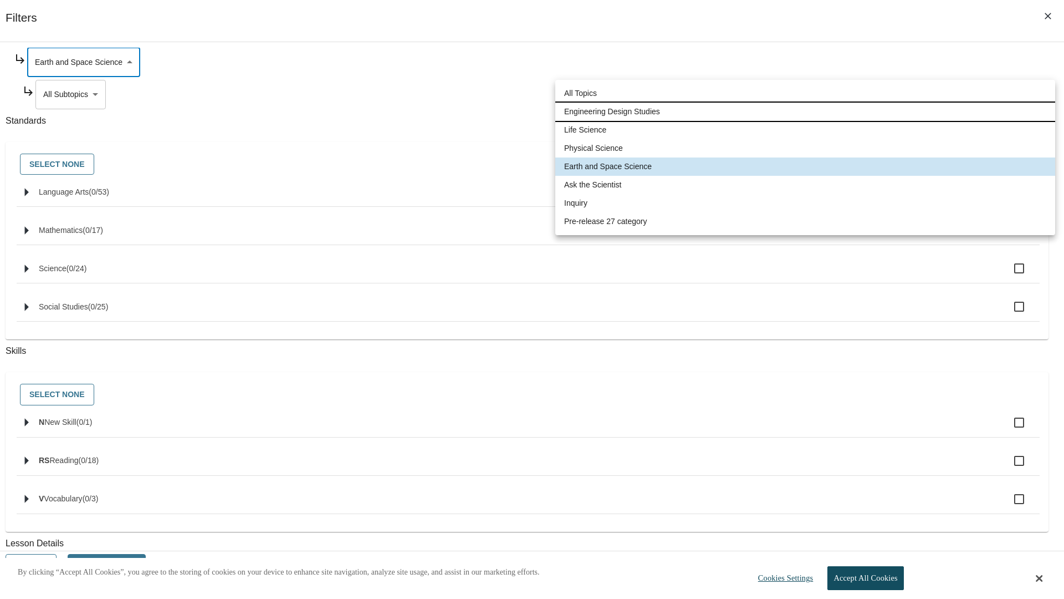
click at [805, 111] on li "Engineering Design Studies" at bounding box center [805, 112] width 500 height 18
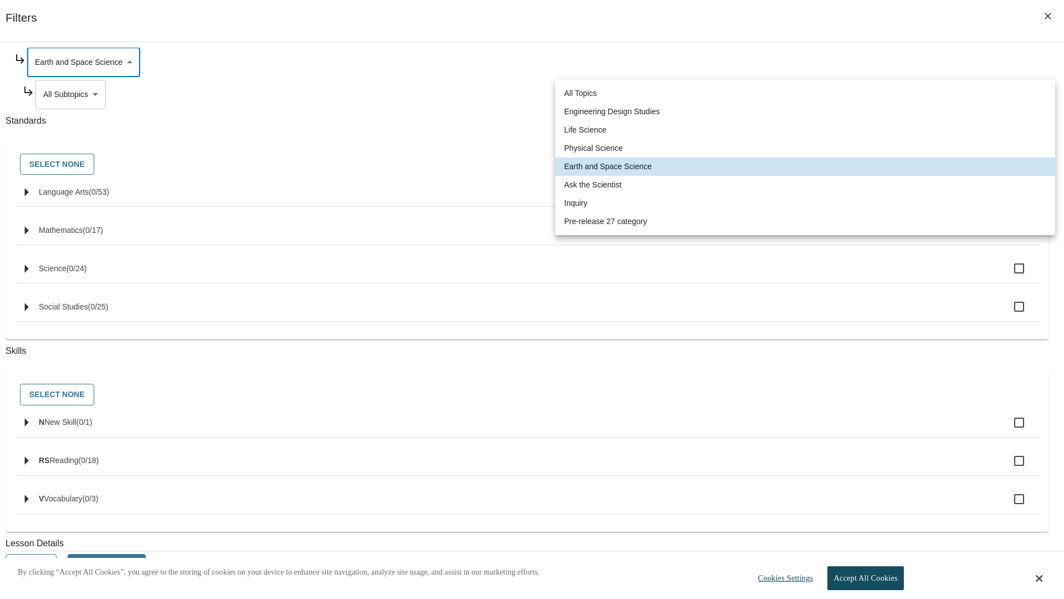
type input "187"
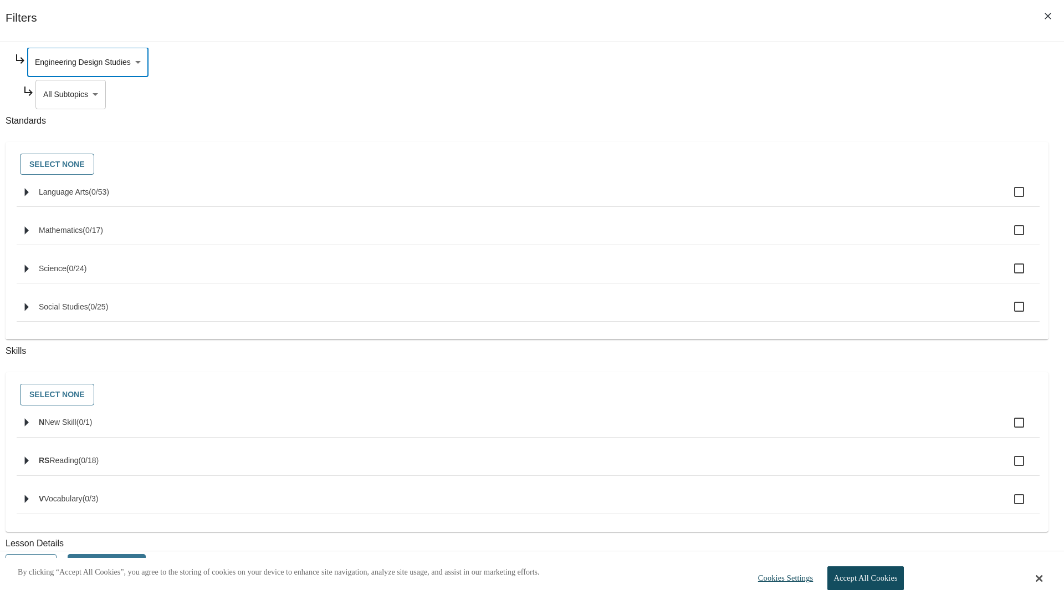
click at [812, 201] on body "Skip to main content NJ Edition EN Grade 3 2025 Auto Grade 3 Search 0 Tauto Das…" at bounding box center [531, 333] width 1055 height 591
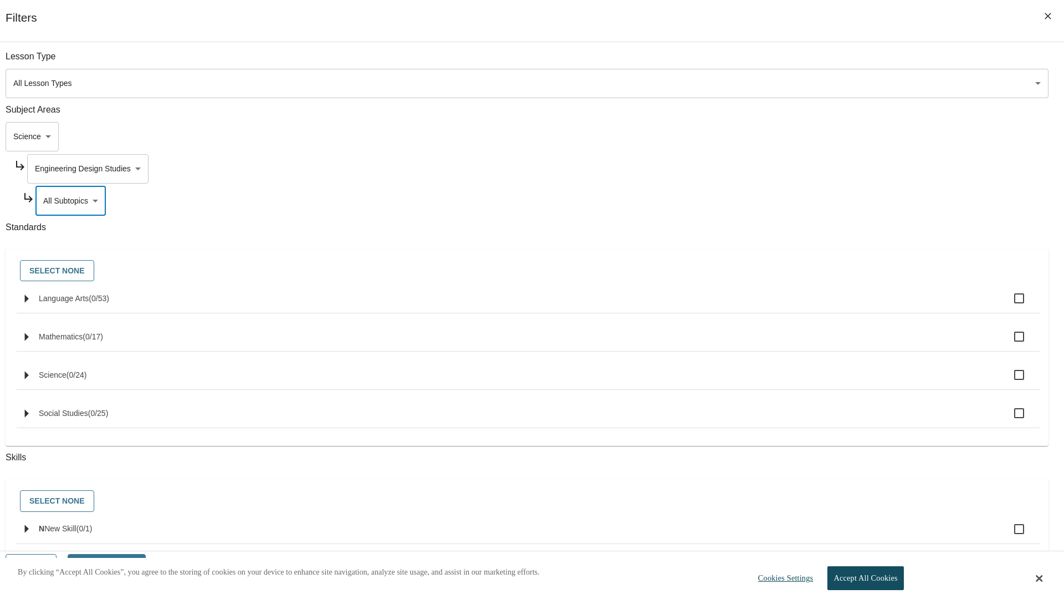
click at [808, 168] on body "Skip to main content NJ Edition EN Grade 3 2025 Auto Grade 3 Search 0 Tauto Das…" at bounding box center [531, 333] width 1055 height 591
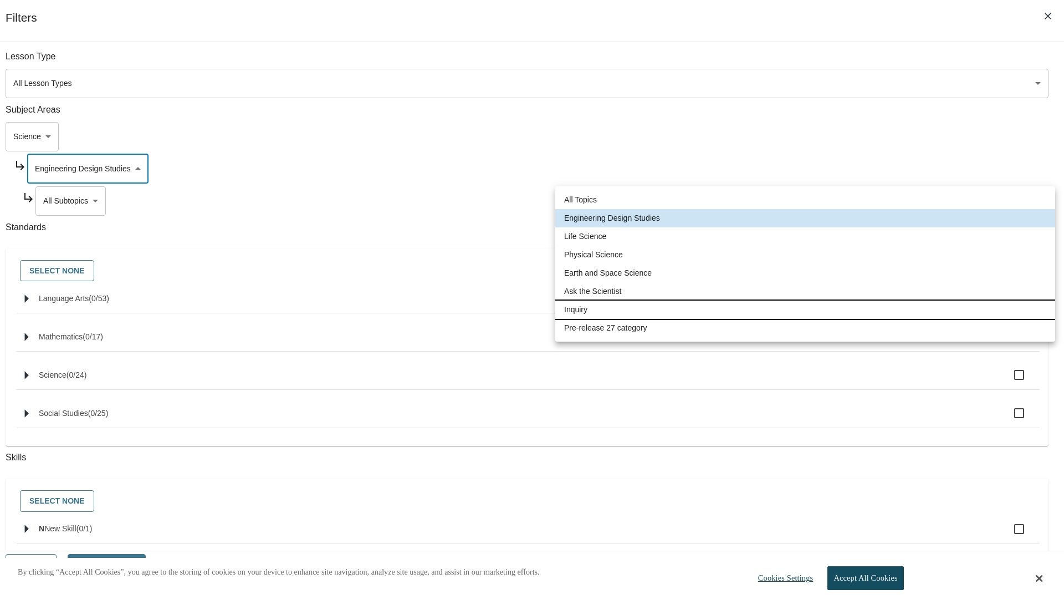
click at [805, 309] on li "Inquiry" at bounding box center [805, 309] width 500 height 18
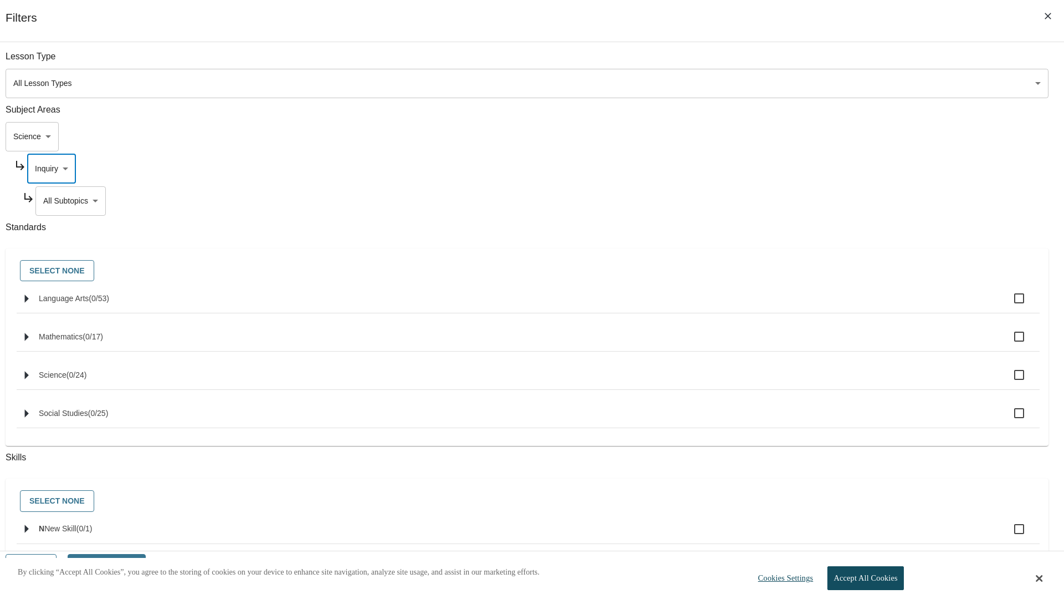
click at [812, 201] on body "Skip to main content NJ Edition EN Grade 3 2025 Auto Grade 3 Search 0 Tauto Das…" at bounding box center [531, 333] width 1055 height 591
click at [808, 168] on body "Skip to main content NJ Edition EN Grade 3 2025 Auto Grade 3 Search 0 Tauto Das…" at bounding box center [531, 333] width 1055 height 591
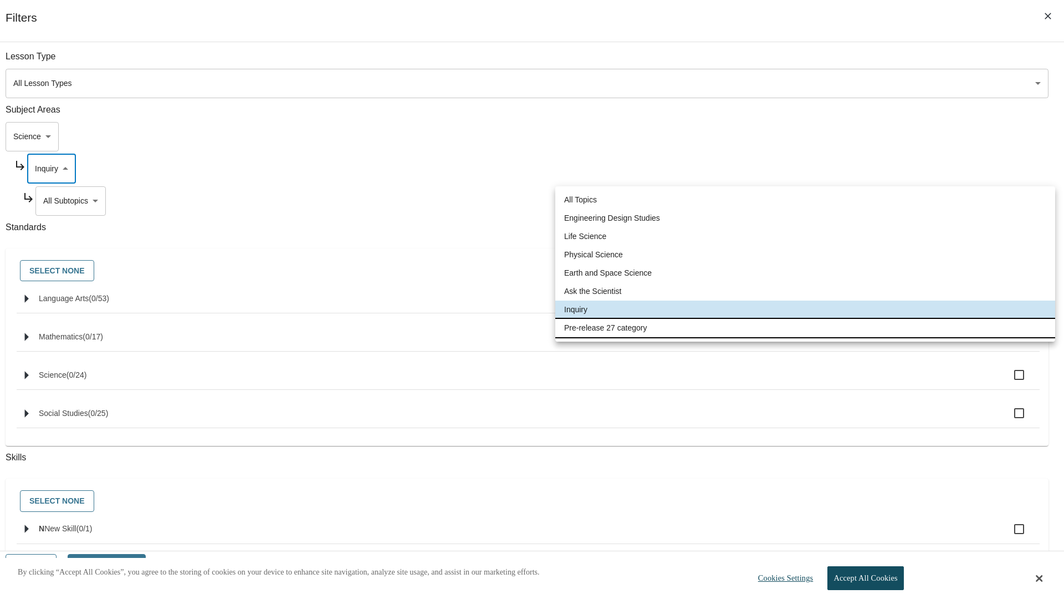
click at [805, 328] on li "Pre-release 27 category" at bounding box center [805, 328] width 500 height 18
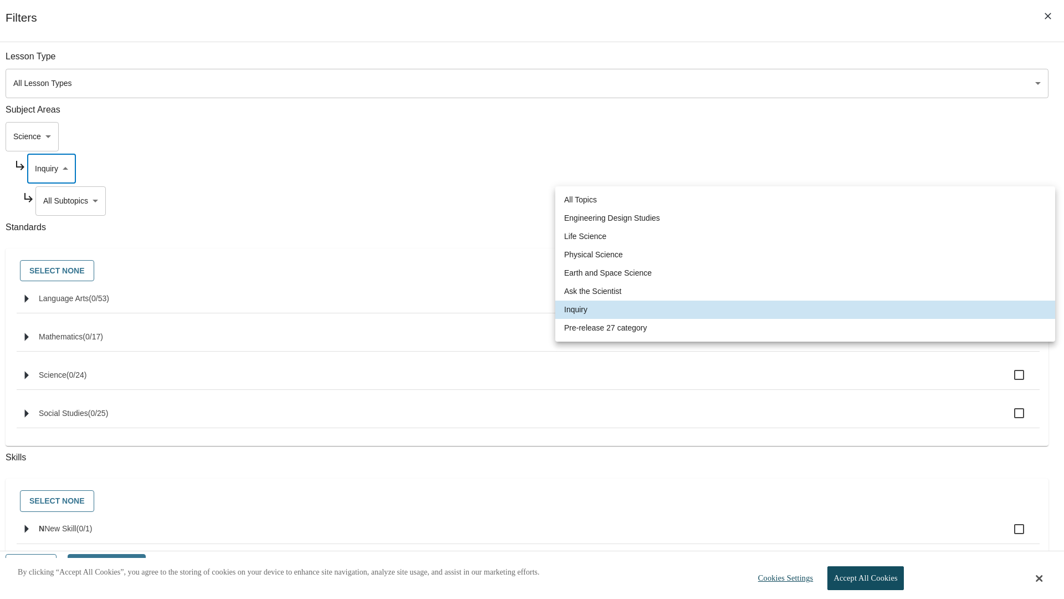
type input "271"
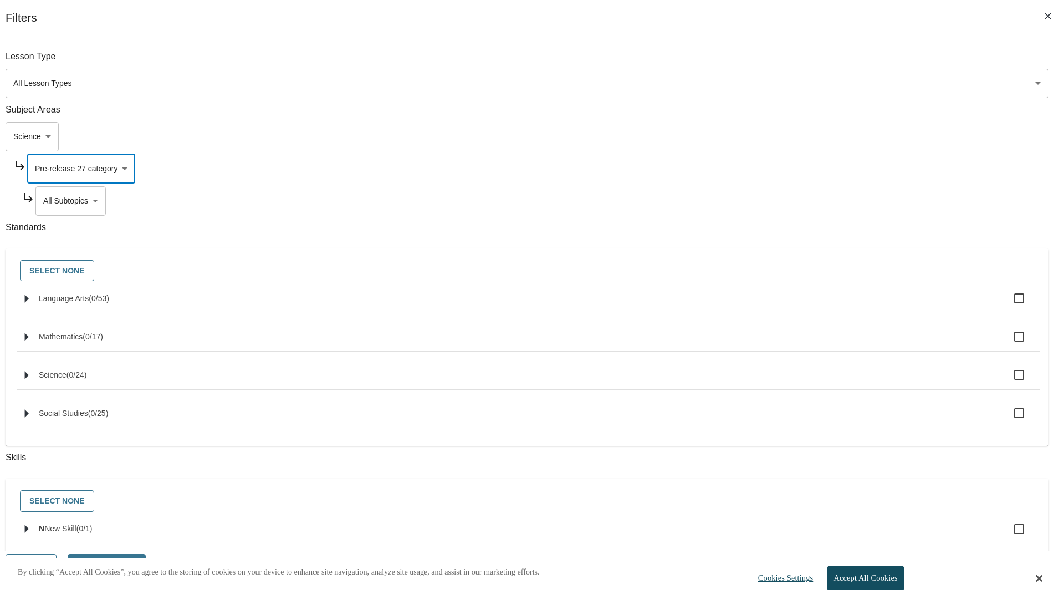
click at [812, 201] on body "Skip to main content NJ Edition EN Grade 3 2025 Auto Grade 3 Search 0 Tauto Das…" at bounding box center [531, 333] width 1055 height 591
click at [797, 136] on body "Skip to main content NJ Edition EN Grade 3 2025 Auto Grade 3 Search 0 Tauto Das…" at bounding box center [531, 333] width 1055 height 591
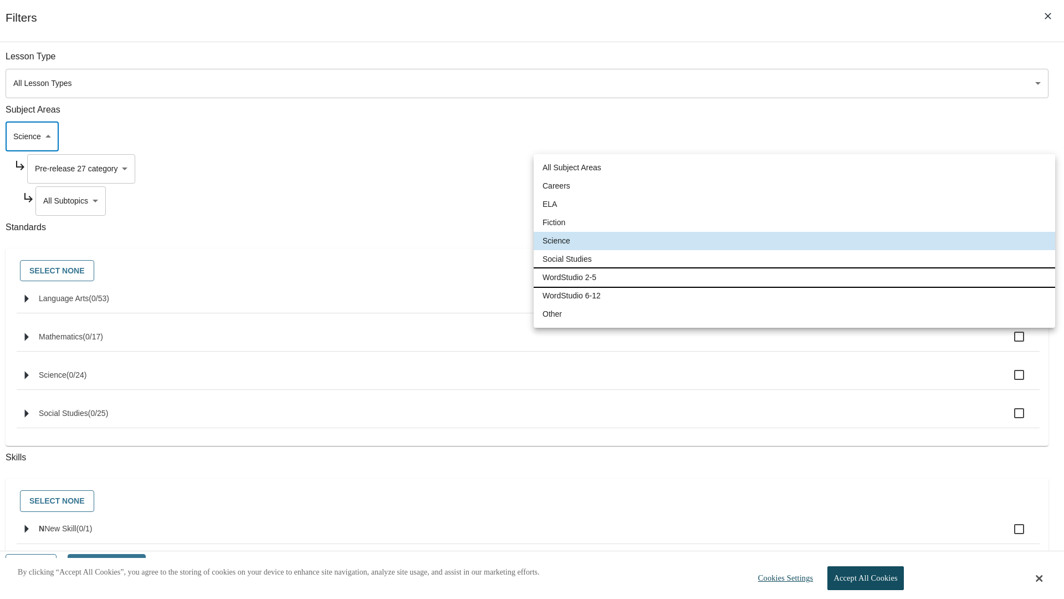
click at [794, 277] on li "WordStudio 2-5" at bounding box center [794, 277] width 521 height 18
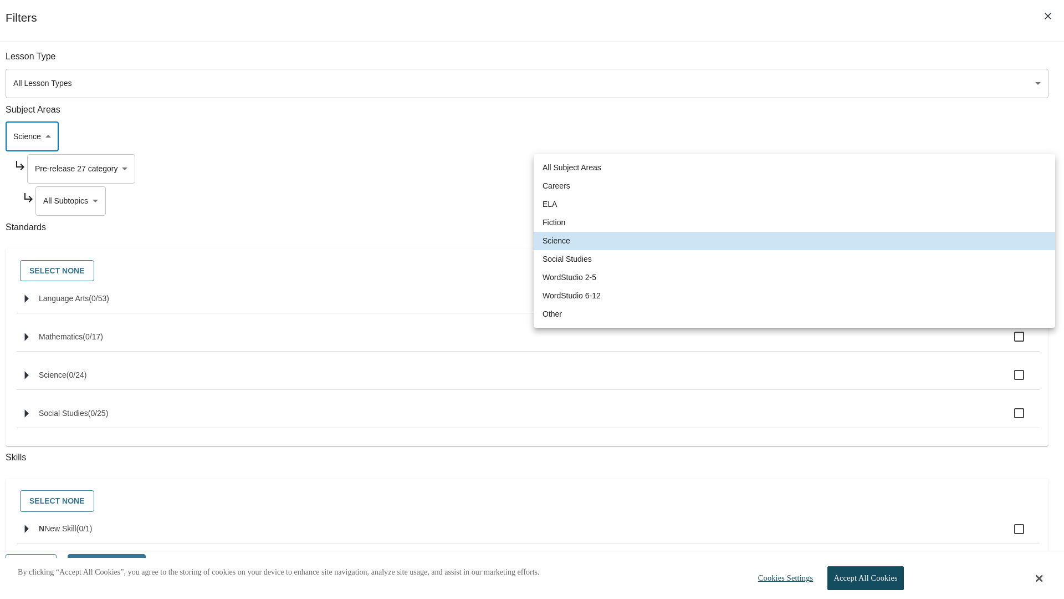
type input "6"
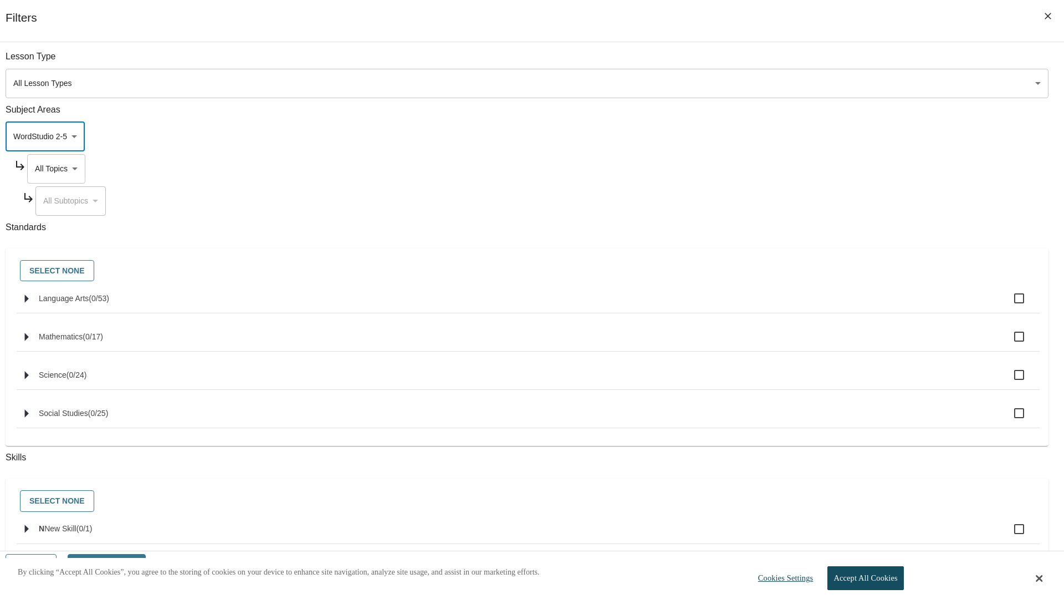
scroll to position [0, 0]
click at [808, 168] on body "Skip to main content NJ Edition EN Grade 3 2025 Auto Grade 3 Search 0 Tauto Das…" at bounding box center [531, 333] width 1055 height 591
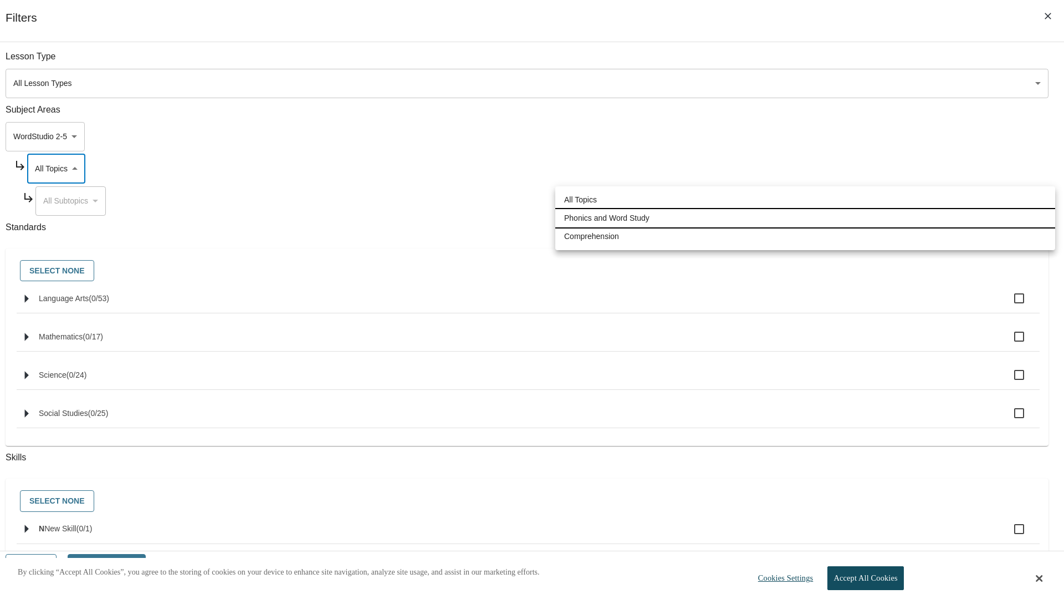
click at [805, 218] on li "Phonics and Word Study" at bounding box center [805, 218] width 500 height 18
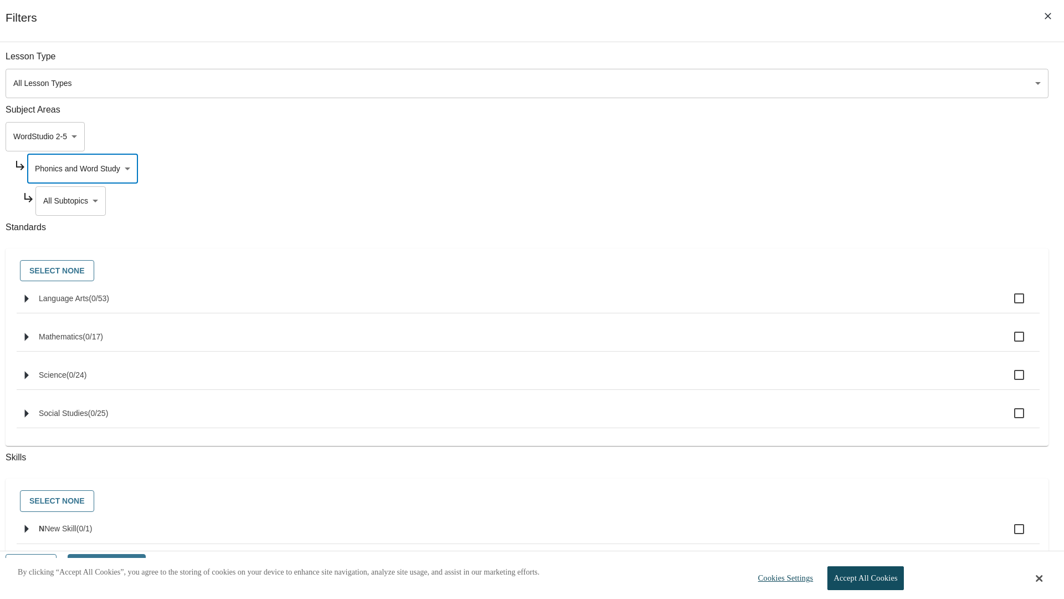
click at [812, 201] on body "Skip to main content NJ Edition EN Grade 3 2025 Auto Grade 3 Search 0 Tauto Das…" at bounding box center [531, 333] width 1055 height 591
click at [808, 168] on body "Skip to main content NJ Edition EN Grade 3 2025 Auto Grade 3 Search 0 Tauto Das…" at bounding box center [531, 333] width 1055 height 591
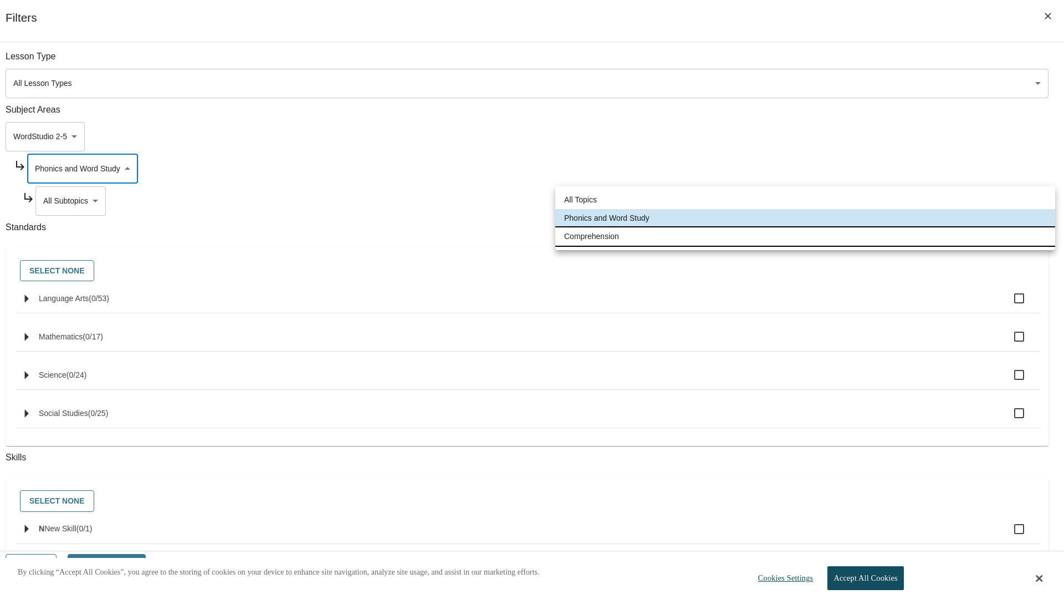
click at [805, 236] on li "Comprehension" at bounding box center [805, 236] width 500 height 18
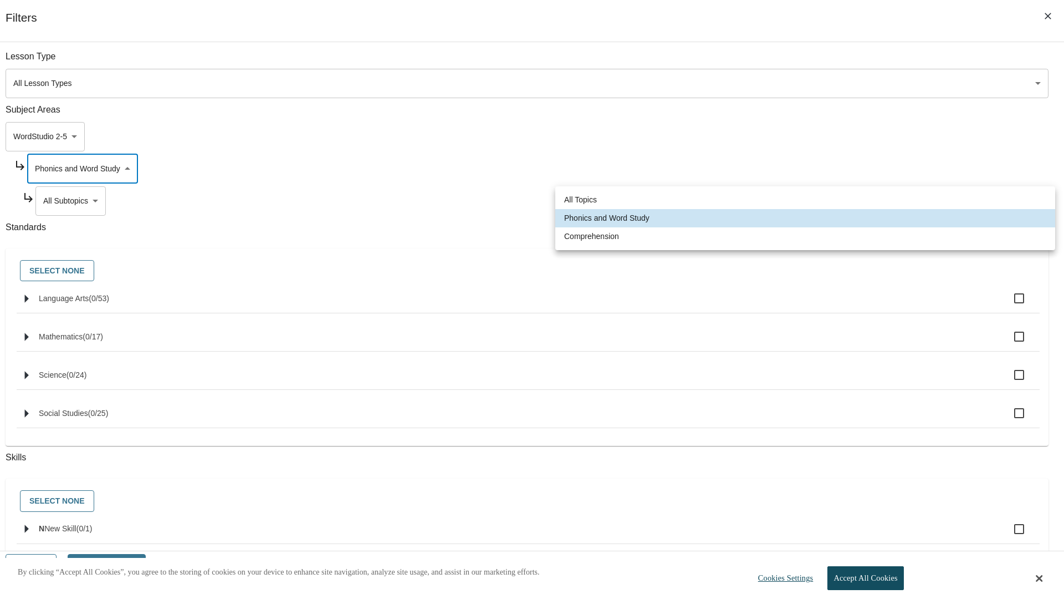
type input "252"
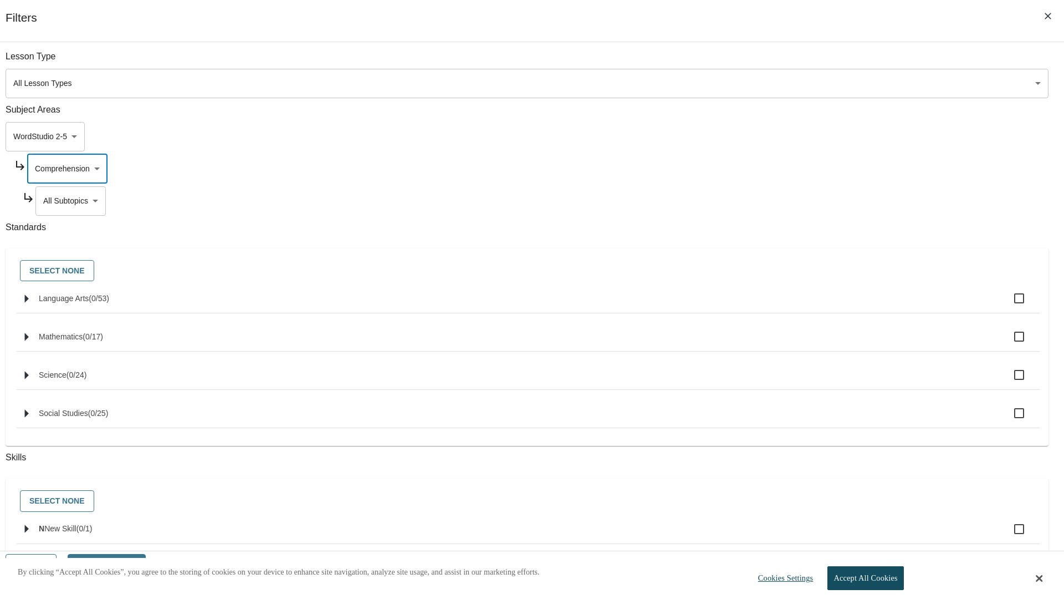
click at [812, 201] on body "Skip to main content NJ Edition EN Grade 3 2025 Auto Grade 3 Search 0 Tauto Das…" at bounding box center [531, 333] width 1055 height 591
